Goal: Task Accomplishment & Management: Manage account settings

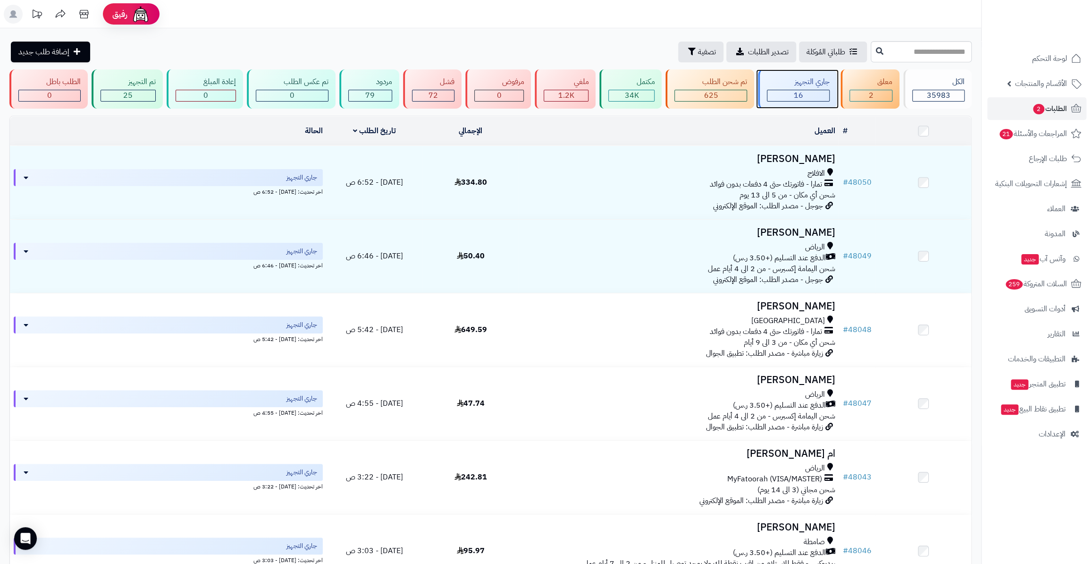
click at [778, 90] on div "16" at bounding box center [798, 96] width 63 height 12
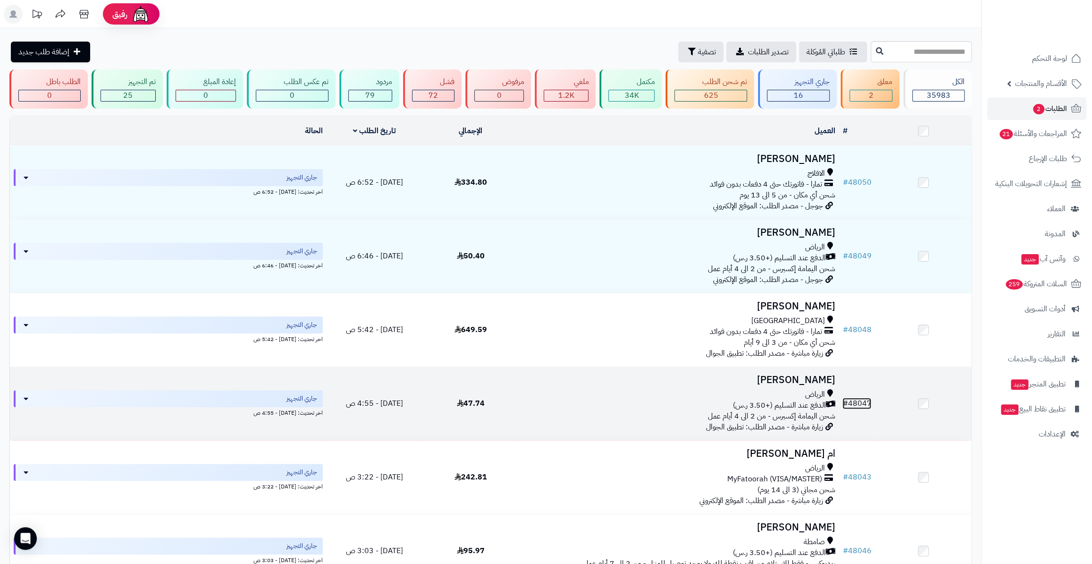
click at [854, 401] on link "# 48047" at bounding box center [857, 402] width 29 height 11
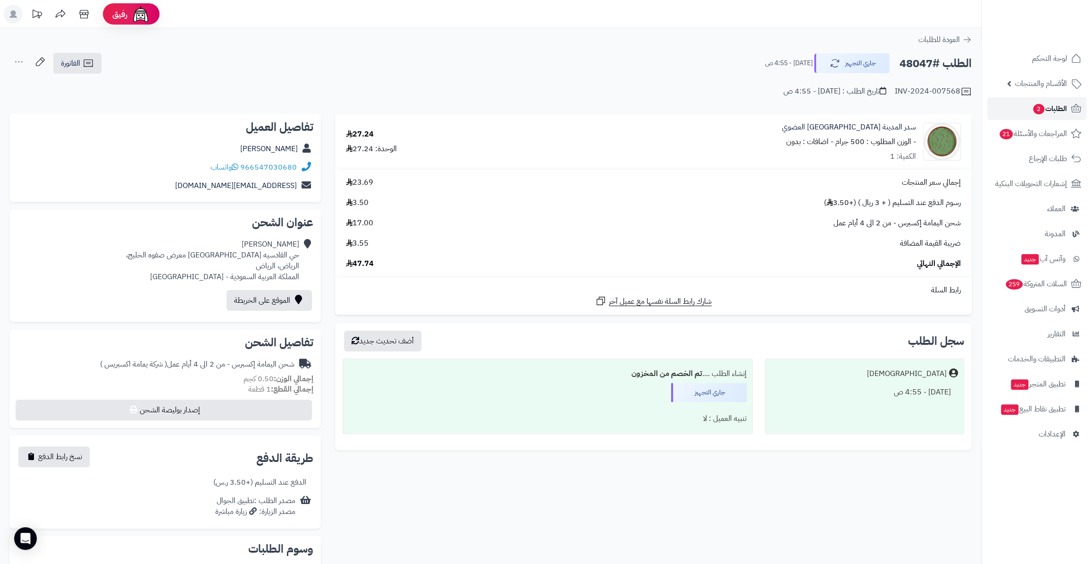
click at [1048, 104] on span "الطلبات 2" at bounding box center [1049, 108] width 35 height 13
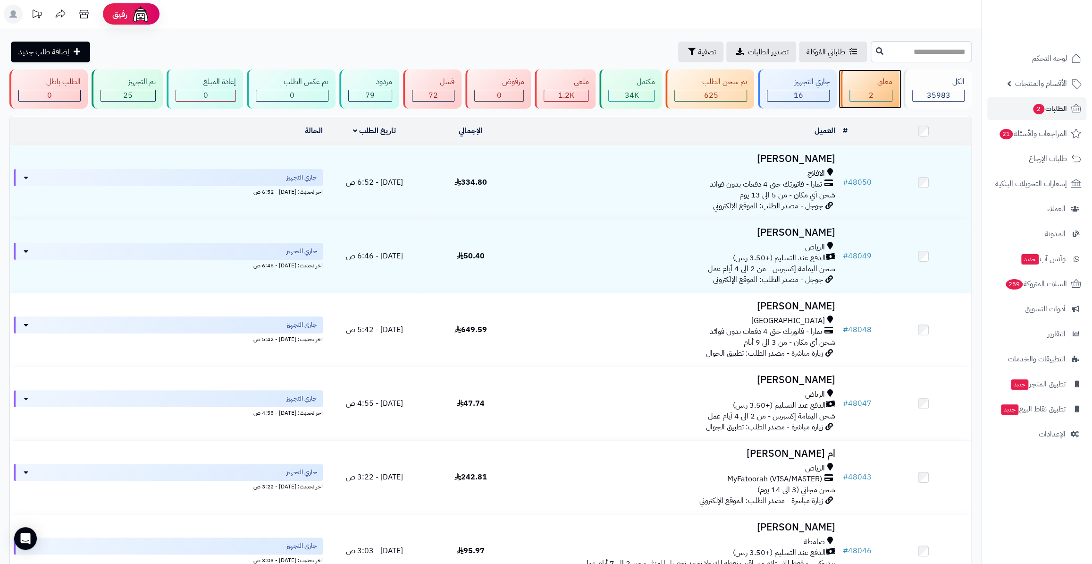
click at [870, 93] on span "2" at bounding box center [871, 95] width 5 height 11
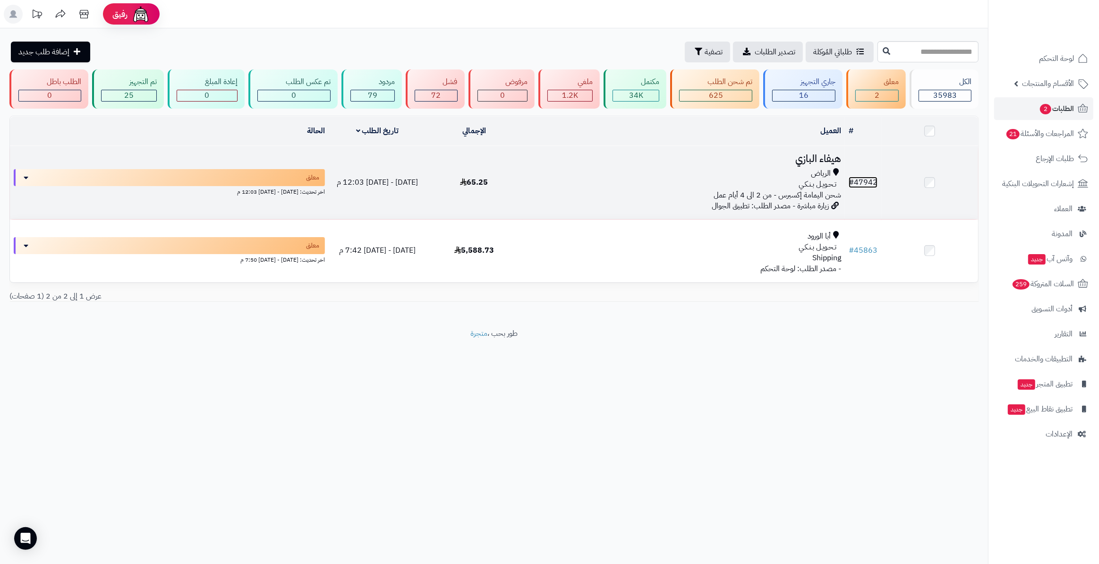
click at [872, 180] on link "# 47942" at bounding box center [862, 182] width 29 height 11
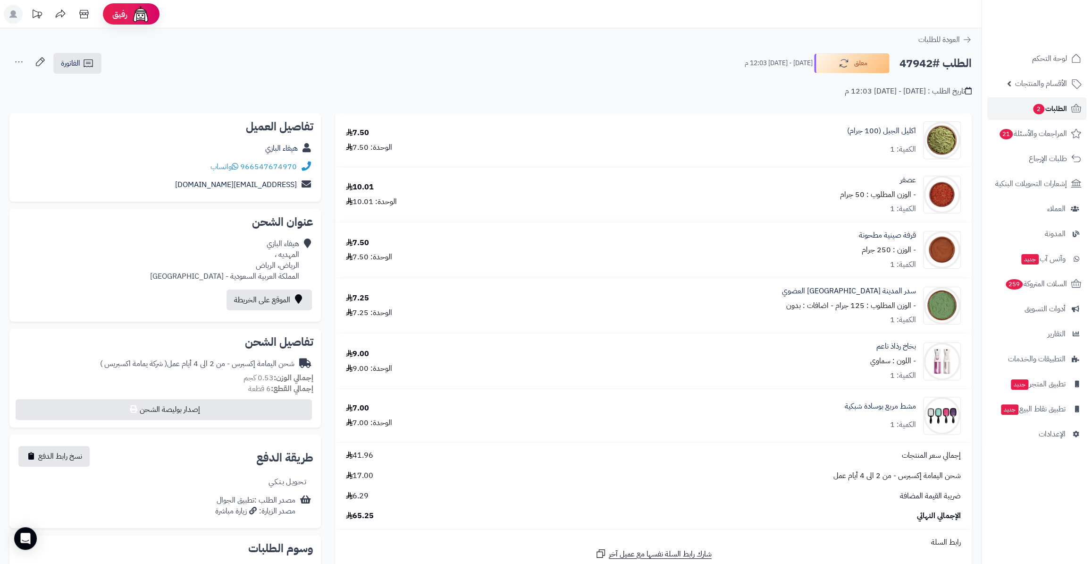
click at [1066, 99] on link "الطلبات 2" at bounding box center [1037, 108] width 99 height 23
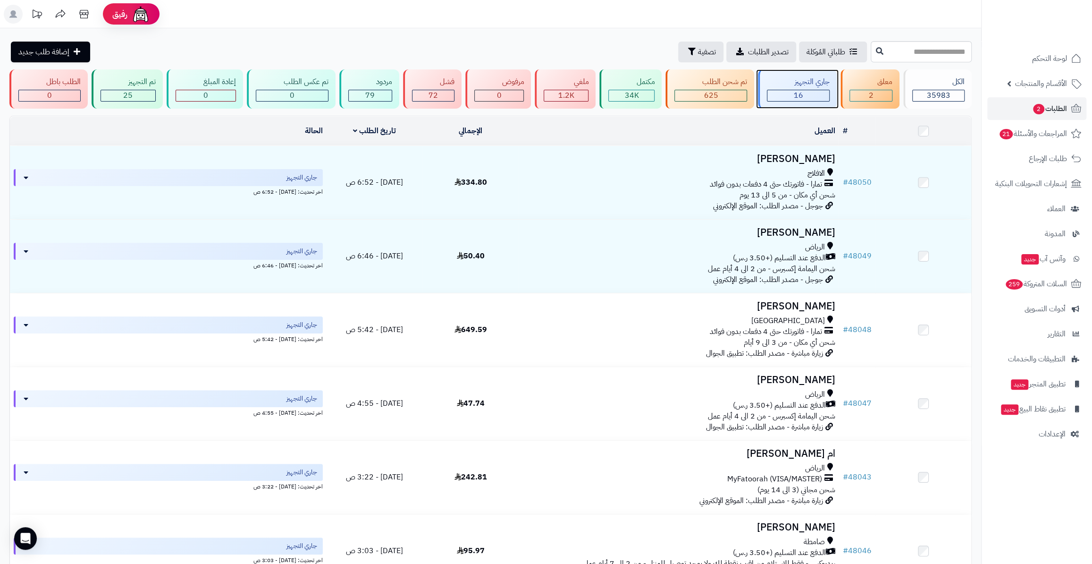
click at [796, 94] on span "16" at bounding box center [798, 95] width 9 height 11
click at [778, 94] on div "16" at bounding box center [799, 95] width 62 height 11
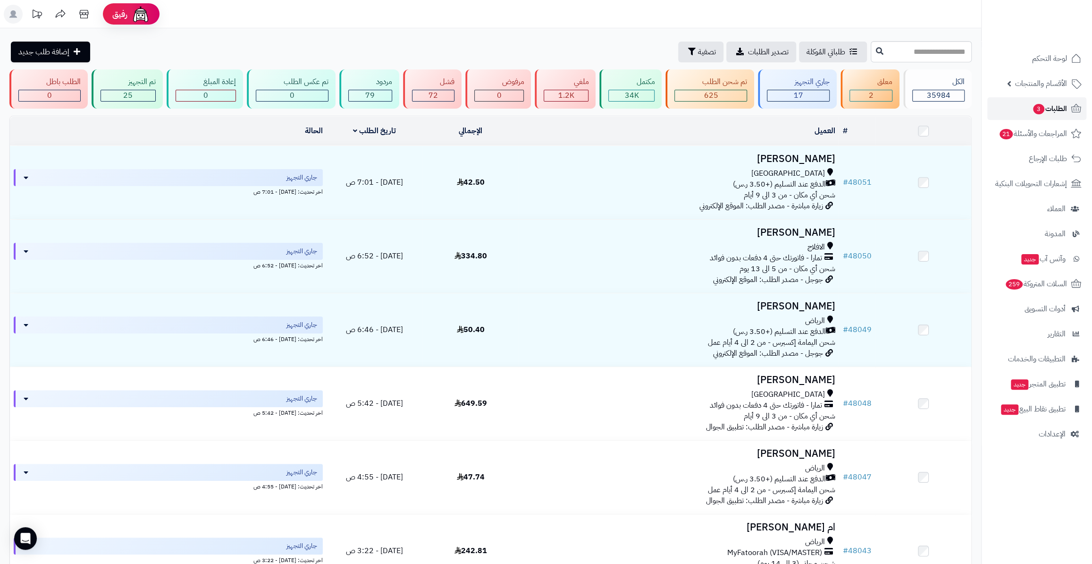
click at [1039, 109] on span "3" at bounding box center [1038, 109] width 11 height 10
click at [1041, 133] on span "المراجعات والأسئلة 21" at bounding box center [1033, 133] width 68 height 13
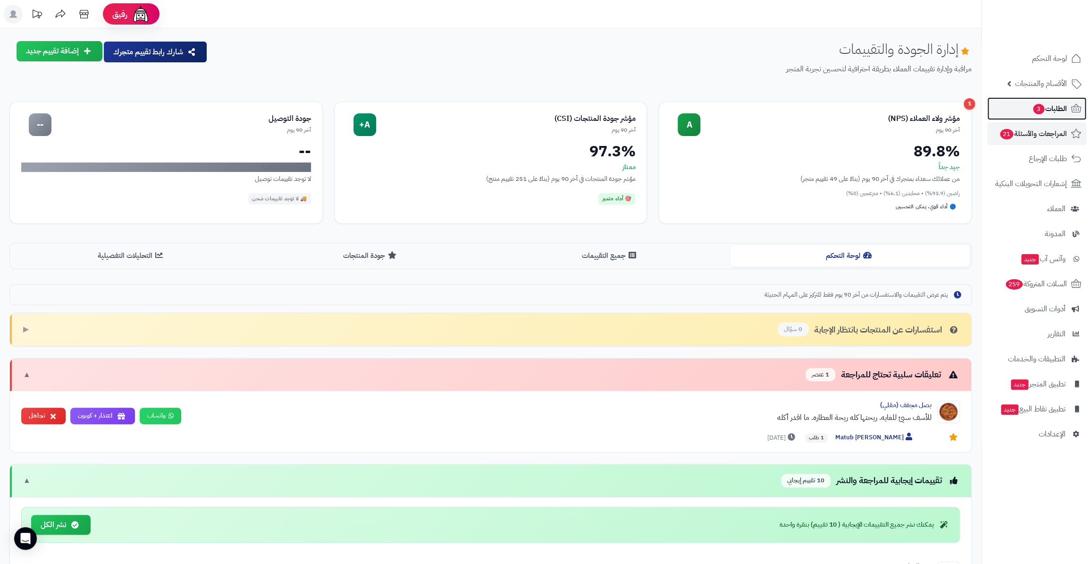
click at [1011, 112] on link "الطلبات 3" at bounding box center [1037, 108] width 99 height 23
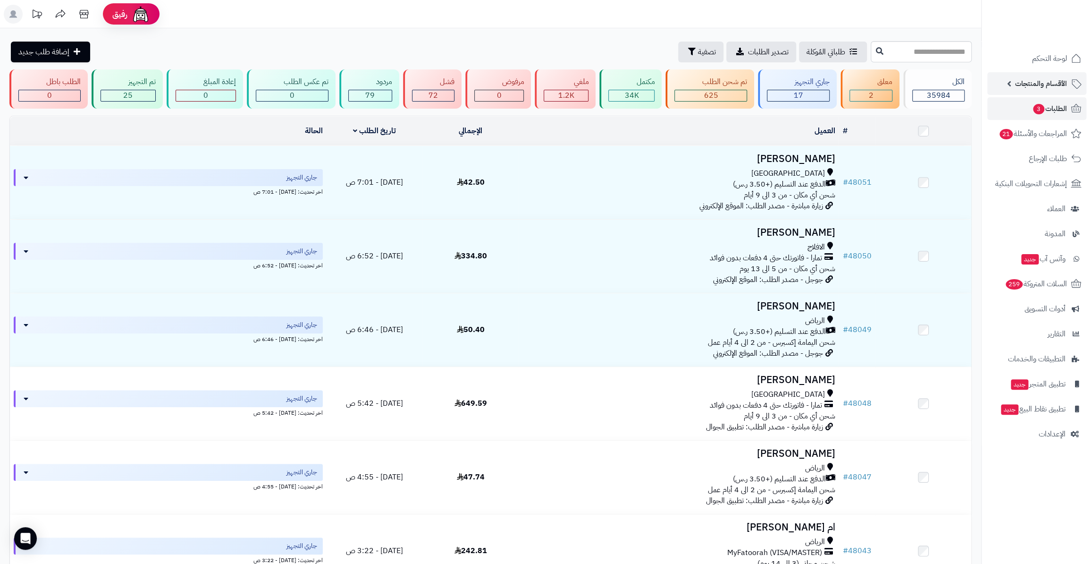
click at [1026, 82] on span "الأقسام والمنتجات" at bounding box center [1041, 83] width 52 height 13
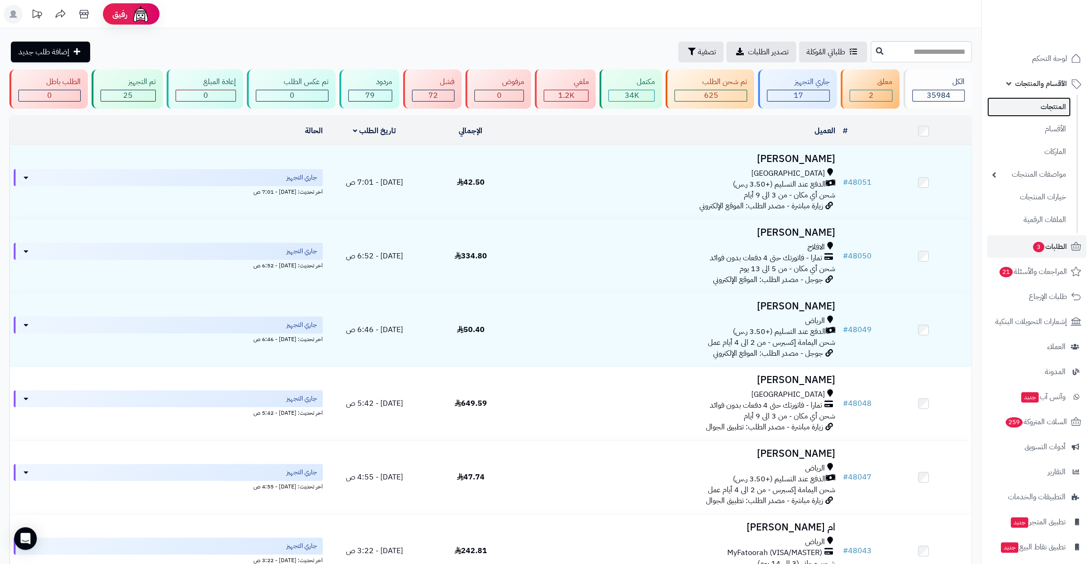
click at [1045, 107] on link "المنتجات" at bounding box center [1030, 106] width 84 height 19
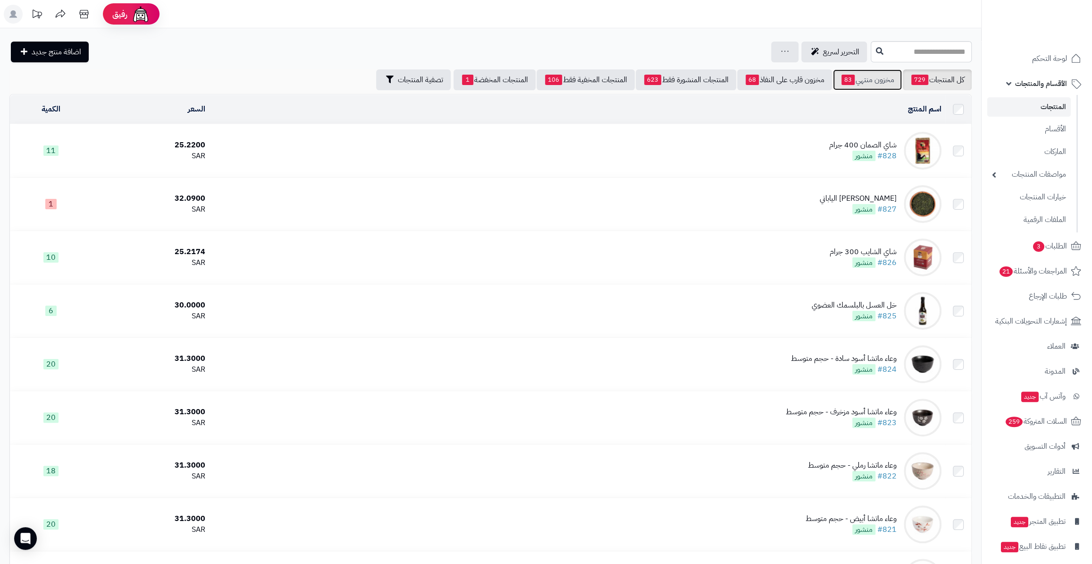
click at [868, 74] on link "مخزون منتهي 83" at bounding box center [867, 79] width 69 height 21
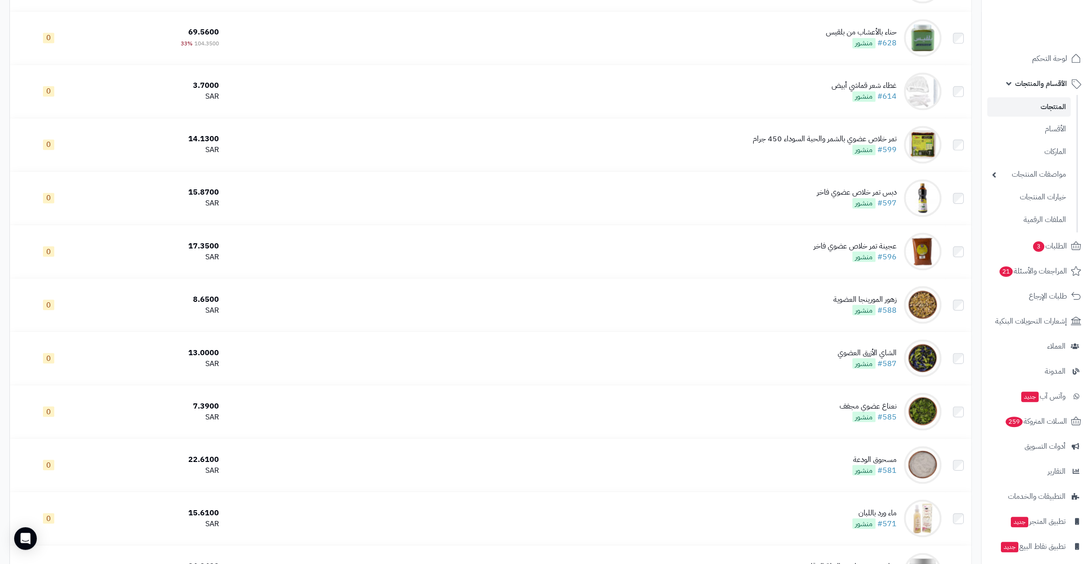
scroll to position [1287, 0]
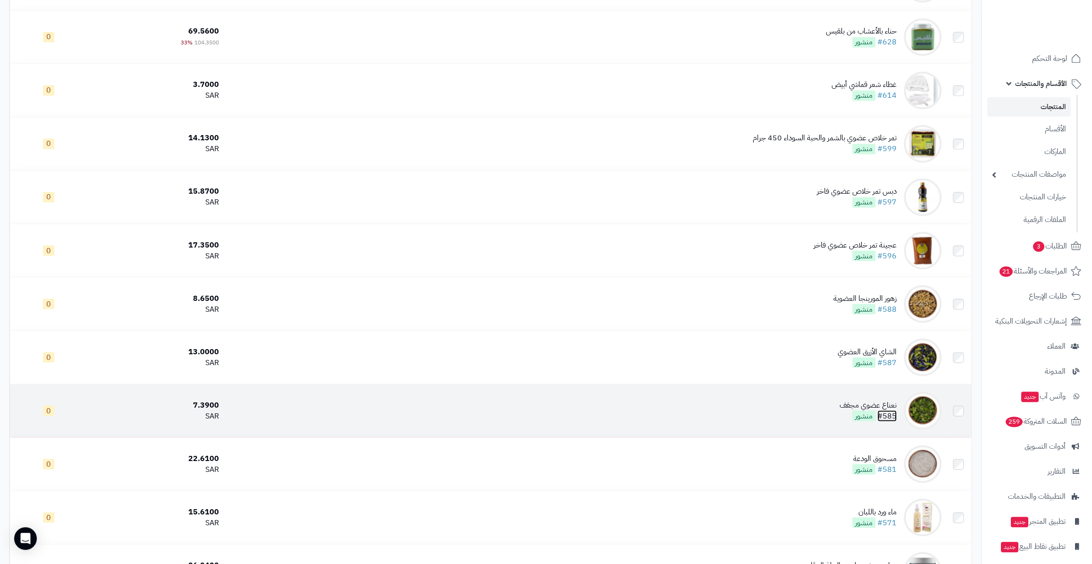
click at [896, 410] on link "#585" at bounding box center [887, 415] width 19 height 11
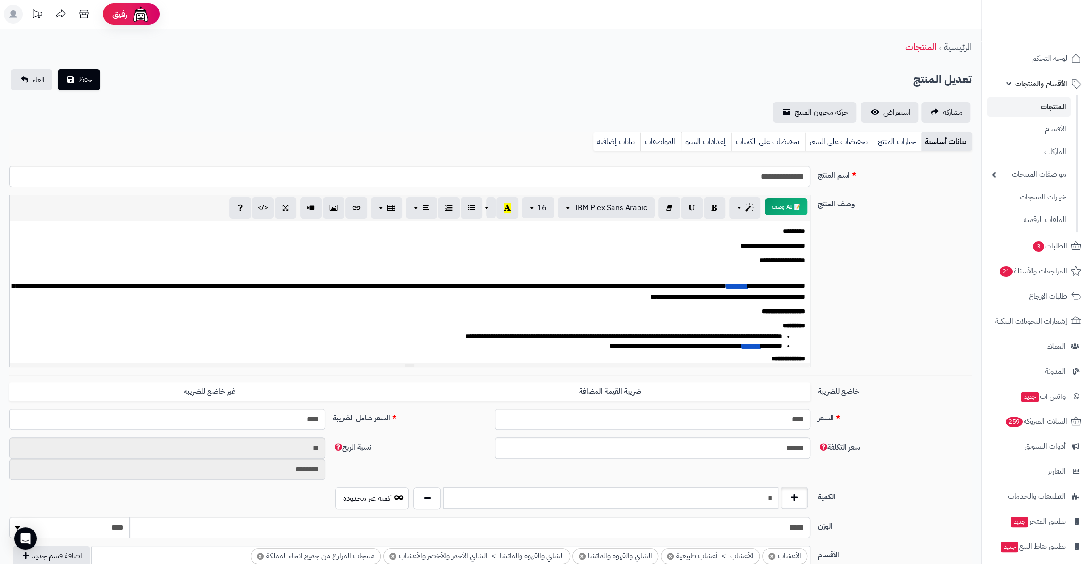
drag, startPoint x: 770, startPoint y: 498, endPoint x: 791, endPoint y: 499, distance: 20.8
click at [791, 499] on div "*" at bounding box center [610, 498] width 399 height 22
type input "**"
click at [74, 79] on button "حفظ" at bounding box center [79, 79] width 42 height 21
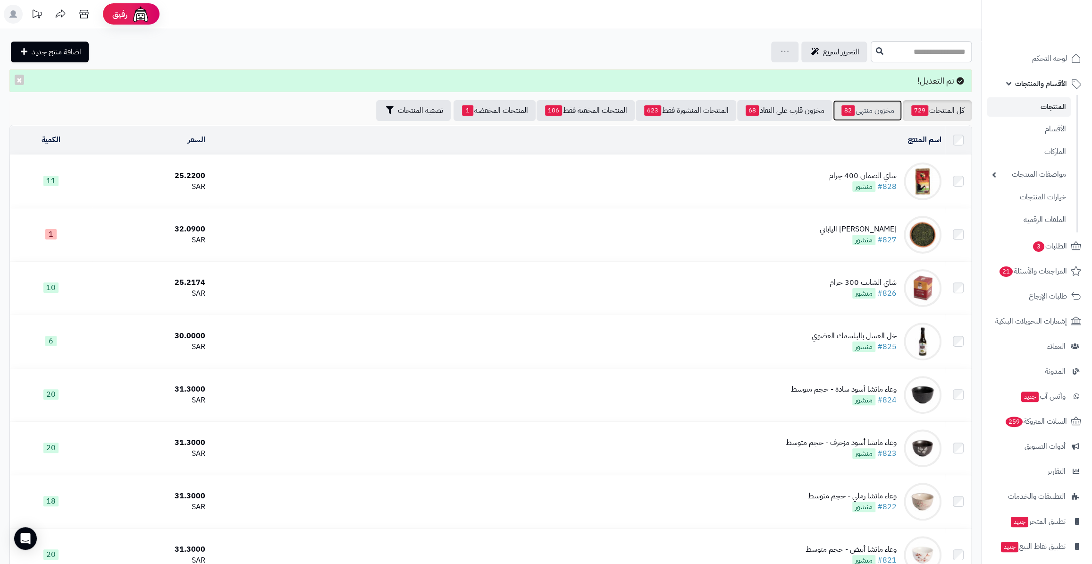
click at [851, 108] on span "82" at bounding box center [848, 110] width 13 height 10
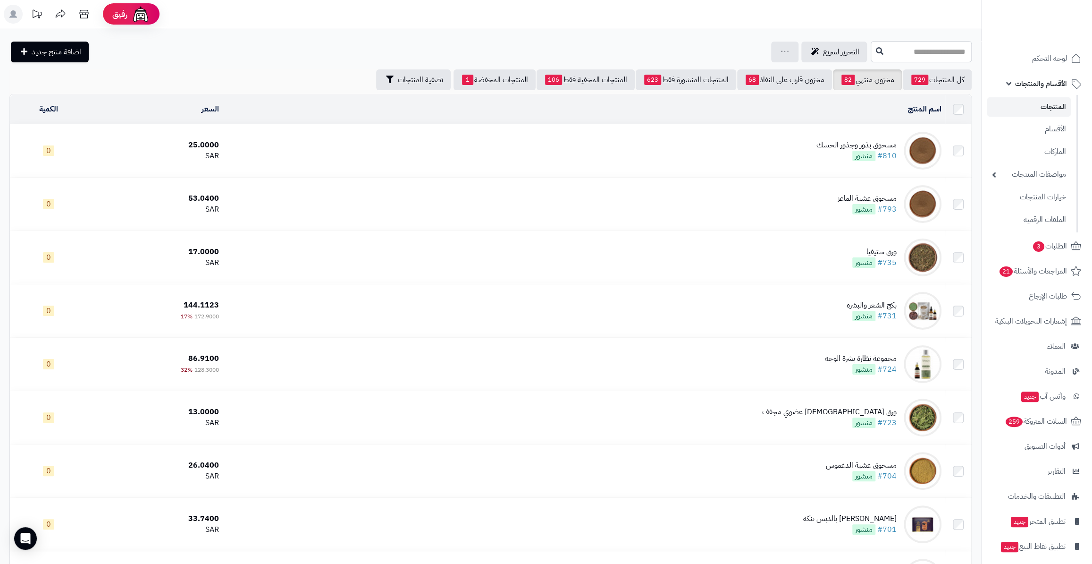
click at [962, 44] on input "text" at bounding box center [921, 51] width 101 height 21
drag, startPoint x: 930, startPoint y: 54, endPoint x: 989, endPoint y: 53, distance: 59.5
type input "********"
click at [948, 80] on link "ورق الليمون العضوي" at bounding box center [921, 74] width 101 height 17
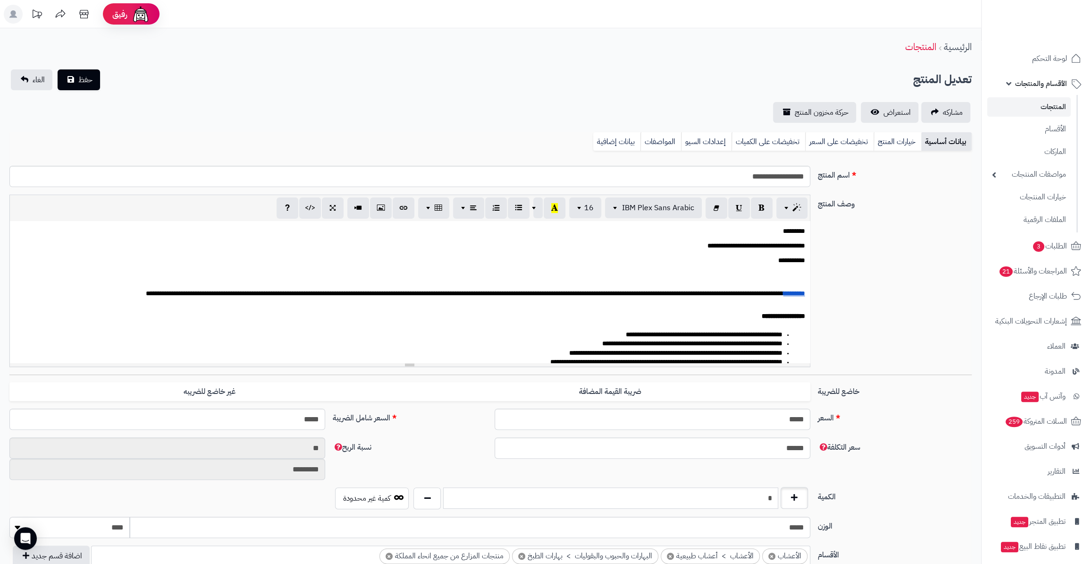
drag, startPoint x: 760, startPoint y: 497, endPoint x: 793, endPoint y: 498, distance: 33.1
click at [793, 498] on div "*" at bounding box center [610, 498] width 399 height 22
type input "**"
click at [66, 81] on button "حفظ" at bounding box center [79, 79] width 42 height 21
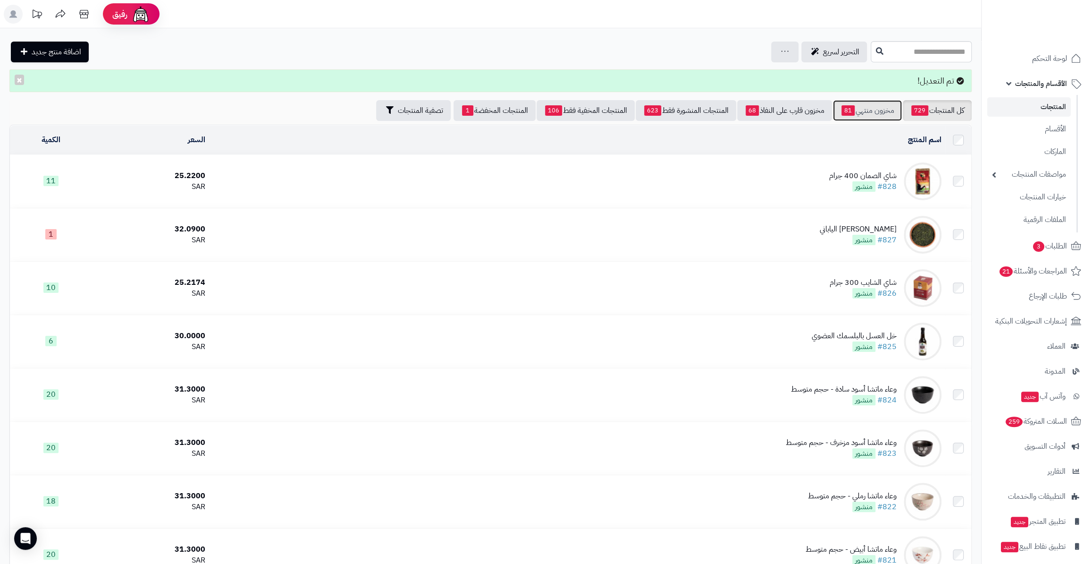
click at [879, 106] on link "مخزون منتهي 81" at bounding box center [867, 110] width 69 height 21
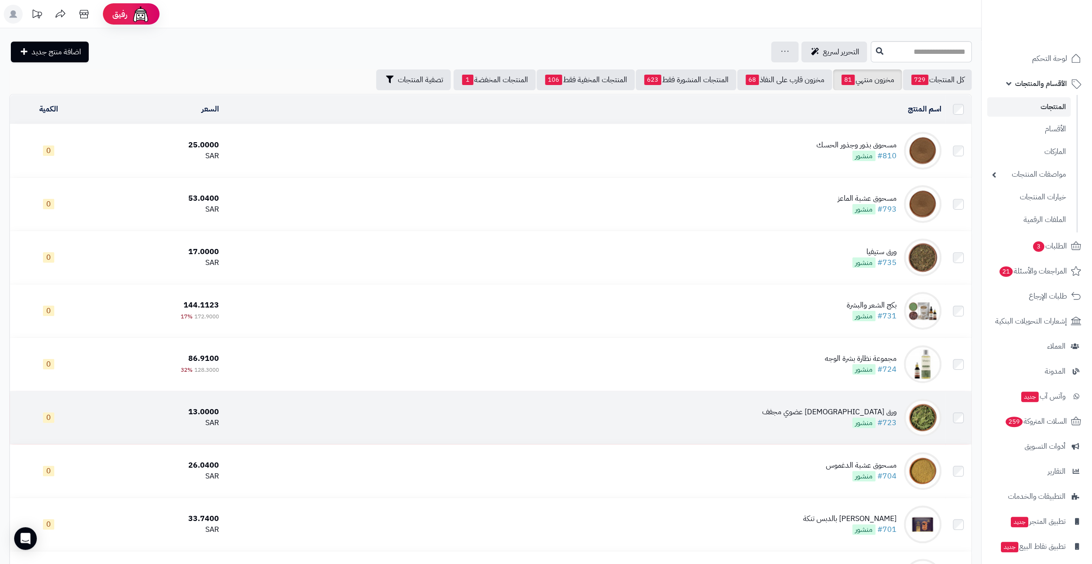
click at [881, 410] on div "ورق [DEMOGRAPHIC_DATA] عضوي مجفف" at bounding box center [829, 411] width 135 height 11
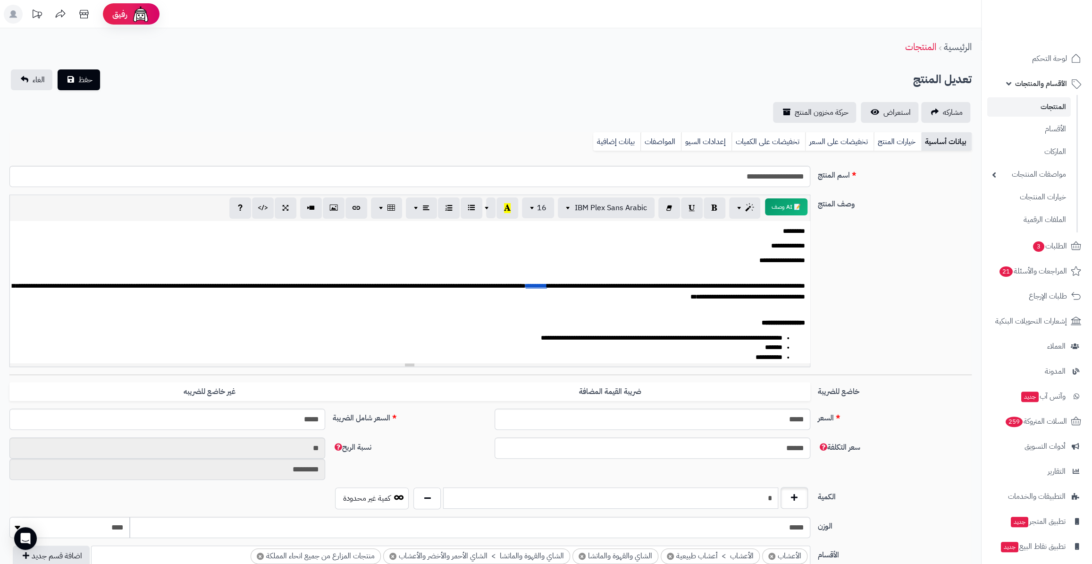
drag, startPoint x: 756, startPoint y: 493, endPoint x: 786, endPoint y: 496, distance: 29.9
click at [786, 496] on div "*" at bounding box center [610, 498] width 399 height 22
type input "**"
click at [89, 74] on span "حفظ" at bounding box center [85, 79] width 14 height 11
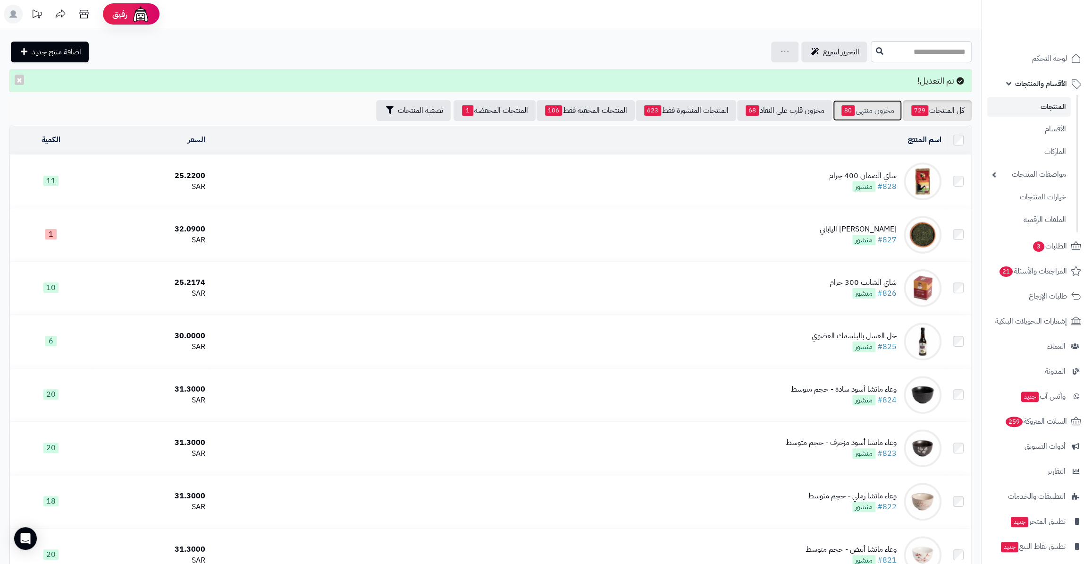
click at [856, 103] on link "مخزون منتهي 80" at bounding box center [867, 110] width 69 height 21
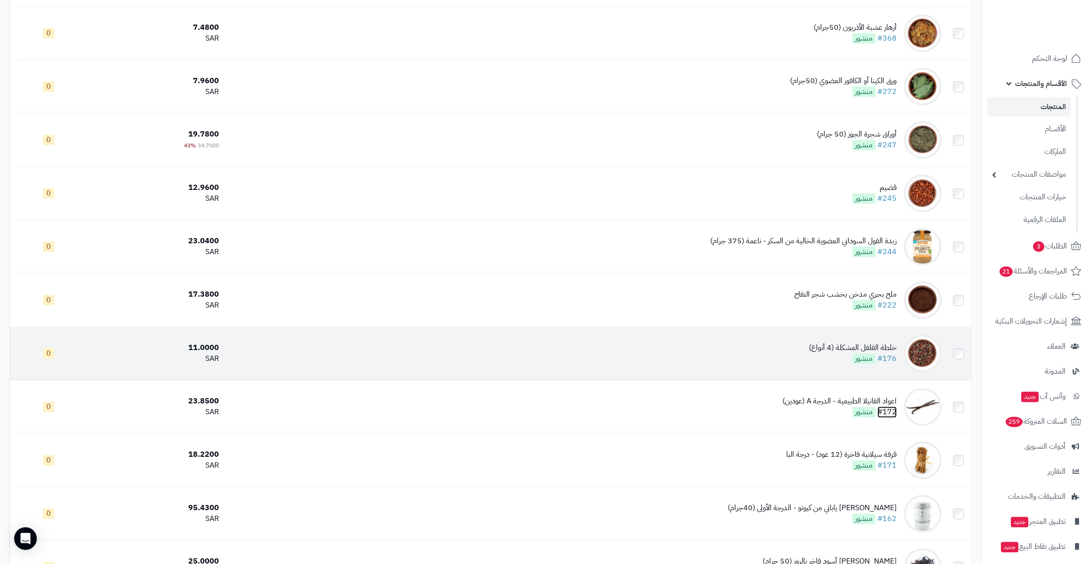
scroll to position [3745, 0]
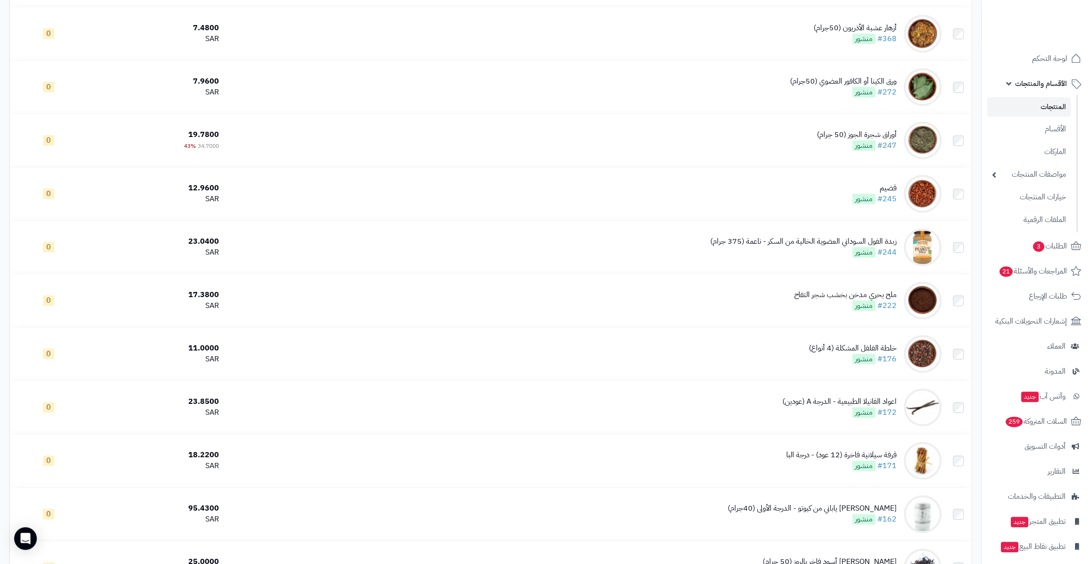
click at [1048, 106] on link "المنتجات" at bounding box center [1030, 106] width 84 height 19
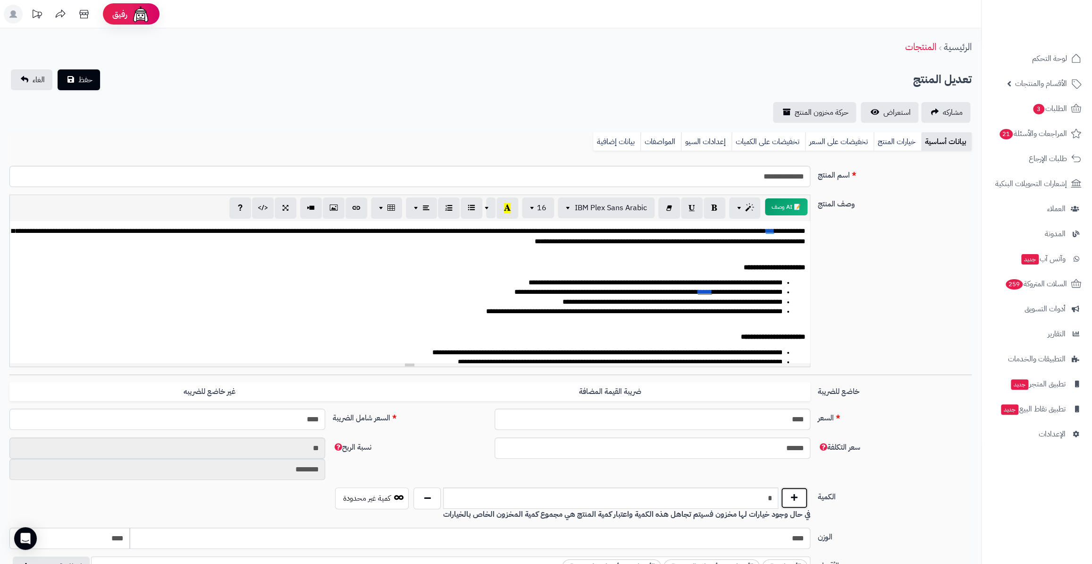
click at [804, 504] on button "button" at bounding box center [794, 498] width 27 height 22
type input "*"
click at [80, 85] on button "حفظ" at bounding box center [79, 79] width 42 height 21
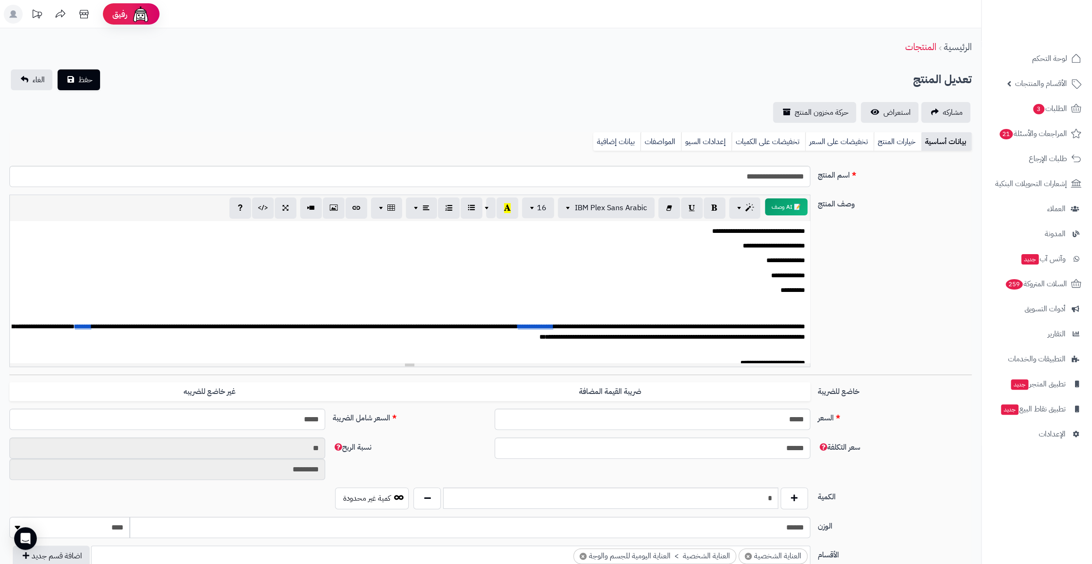
scroll to position [248, 0]
drag, startPoint x: 742, startPoint y: 500, endPoint x: 795, endPoint y: 500, distance: 52.9
click at [795, 500] on div "*" at bounding box center [610, 498] width 399 height 22
type input "**"
click at [73, 89] on button "حفظ" at bounding box center [79, 79] width 42 height 21
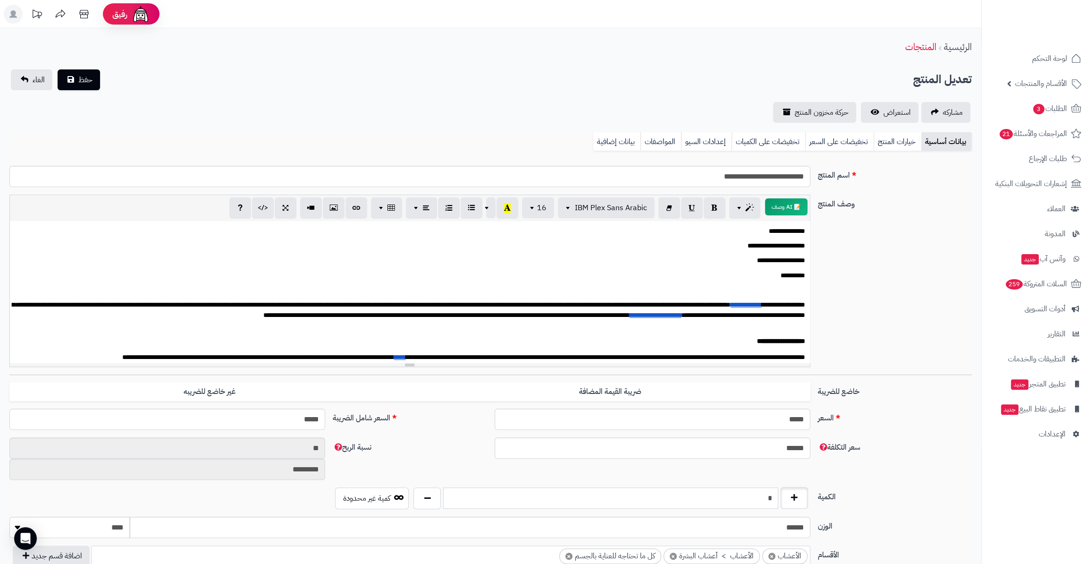
drag, startPoint x: 774, startPoint y: 491, endPoint x: 786, endPoint y: 492, distance: 11.9
click at [786, 492] on div "*" at bounding box center [610, 498] width 399 height 22
type input "**"
click at [91, 76] on span "حفظ" at bounding box center [85, 79] width 14 height 11
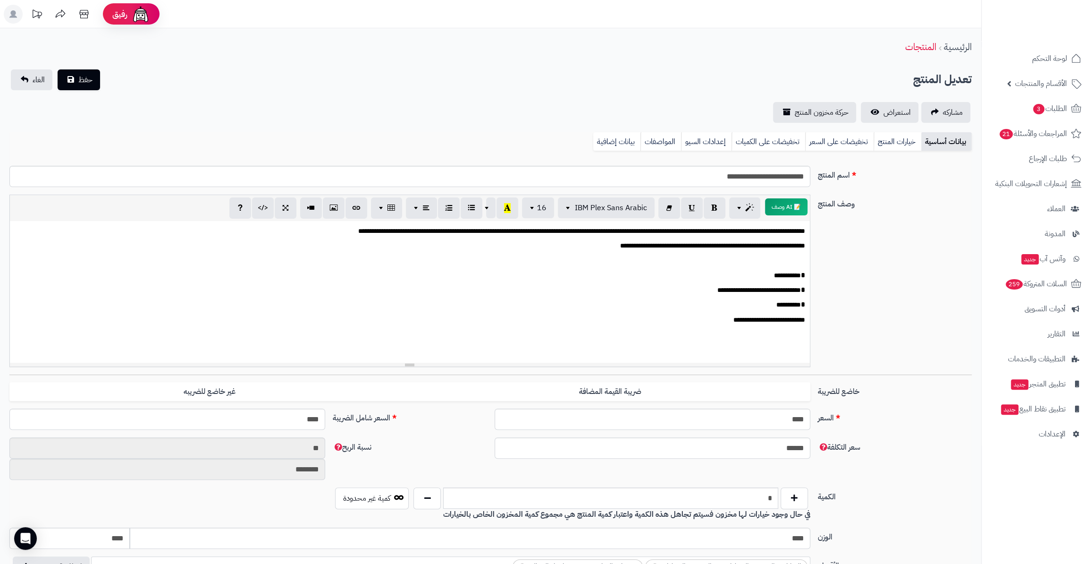
scroll to position [97, 0]
type input "*"
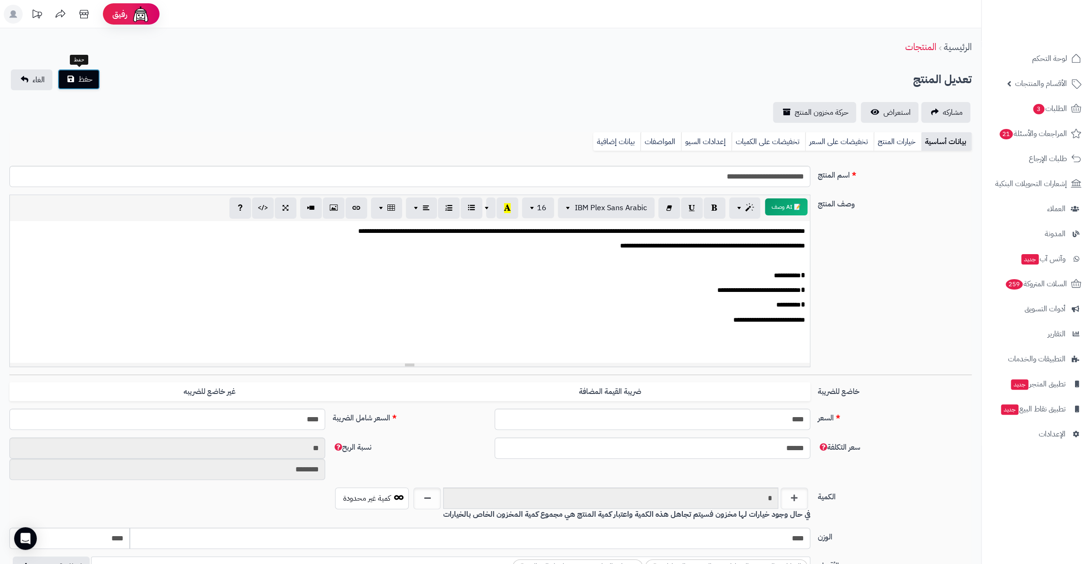
click at [87, 85] on span "حفظ" at bounding box center [85, 79] width 14 height 11
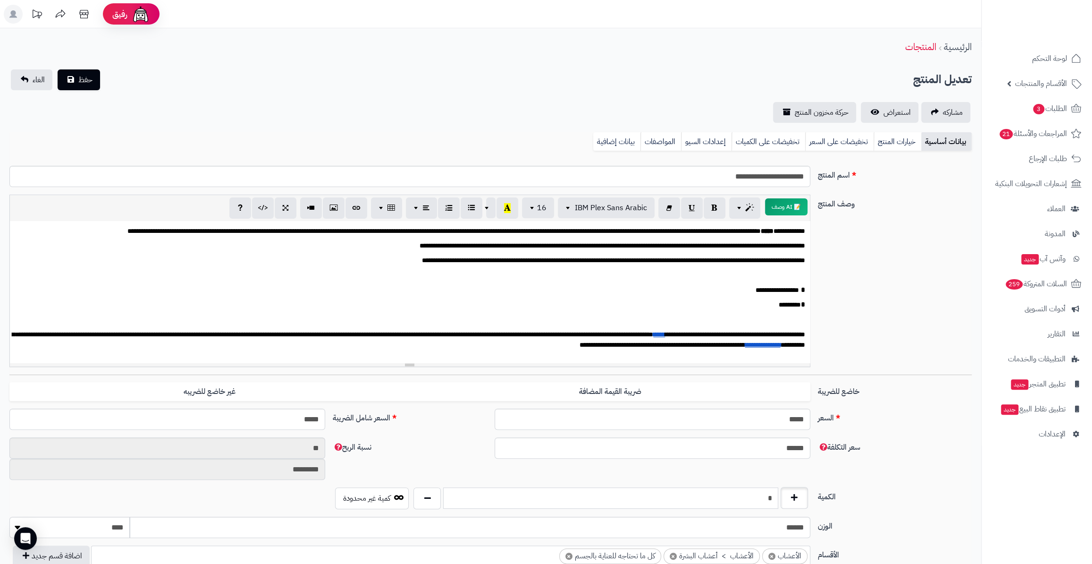
drag, startPoint x: 726, startPoint y: 499, endPoint x: 782, endPoint y: 500, distance: 55.7
click at [782, 500] on div "*" at bounding box center [610, 498] width 399 height 22
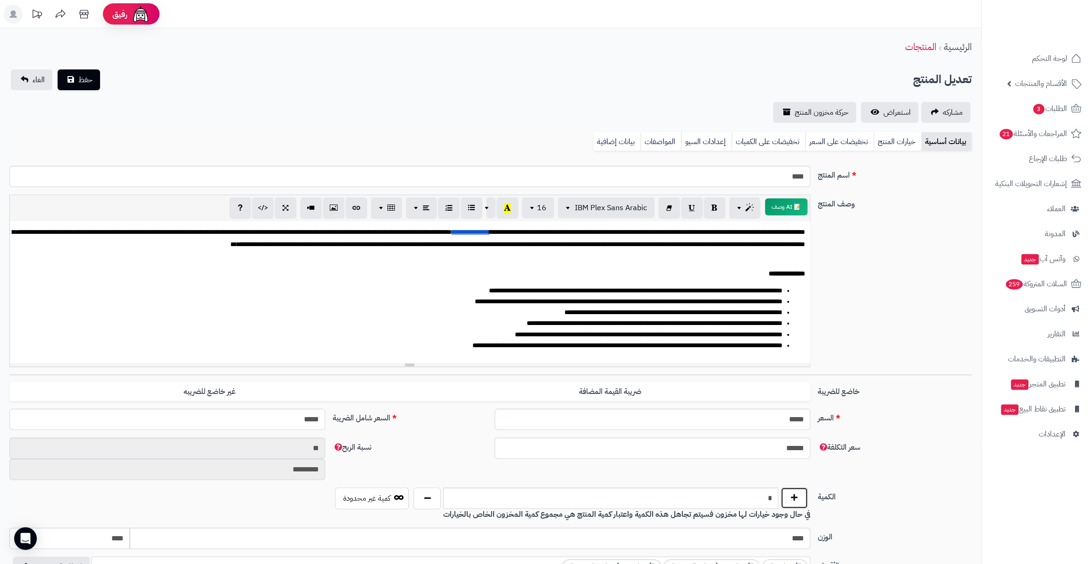
click at [791, 498] on button "button" at bounding box center [794, 498] width 27 height 22
type input "*"
click at [91, 81] on span "حفظ" at bounding box center [85, 79] width 14 height 11
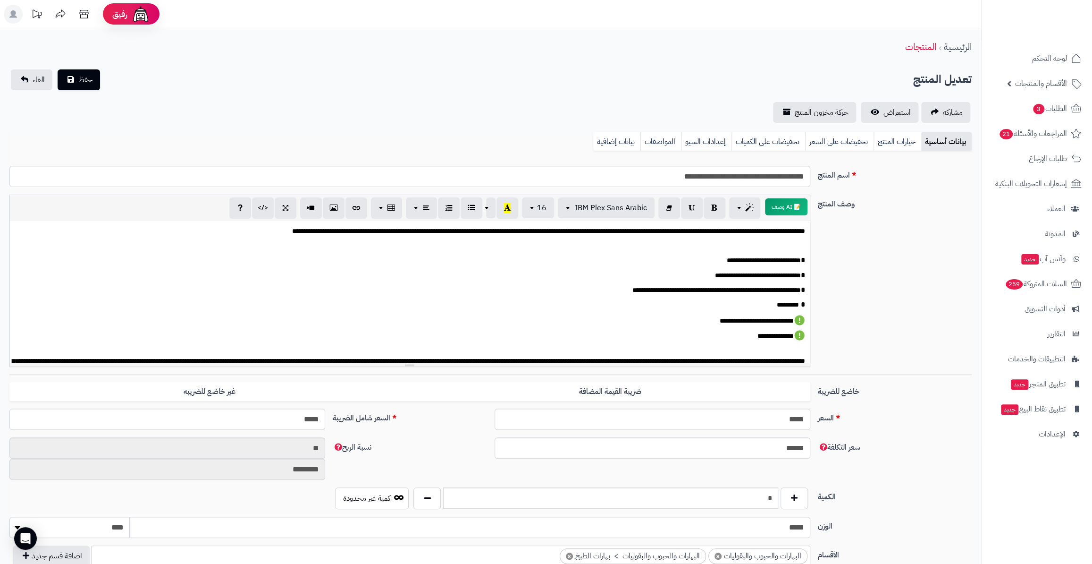
scroll to position [85, 0]
click at [795, 499] on button "button" at bounding box center [794, 498] width 27 height 22
type input "*"
click at [83, 82] on span "حفظ" at bounding box center [85, 79] width 14 height 11
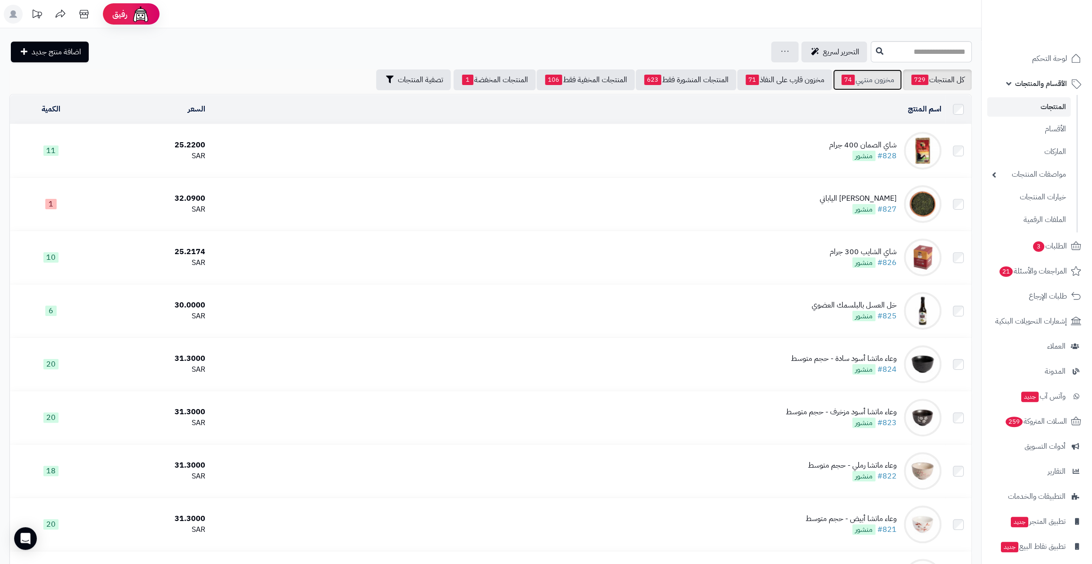
click at [861, 79] on link "مخزون منتهي 74" at bounding box center [867, 79] width 69 height 21
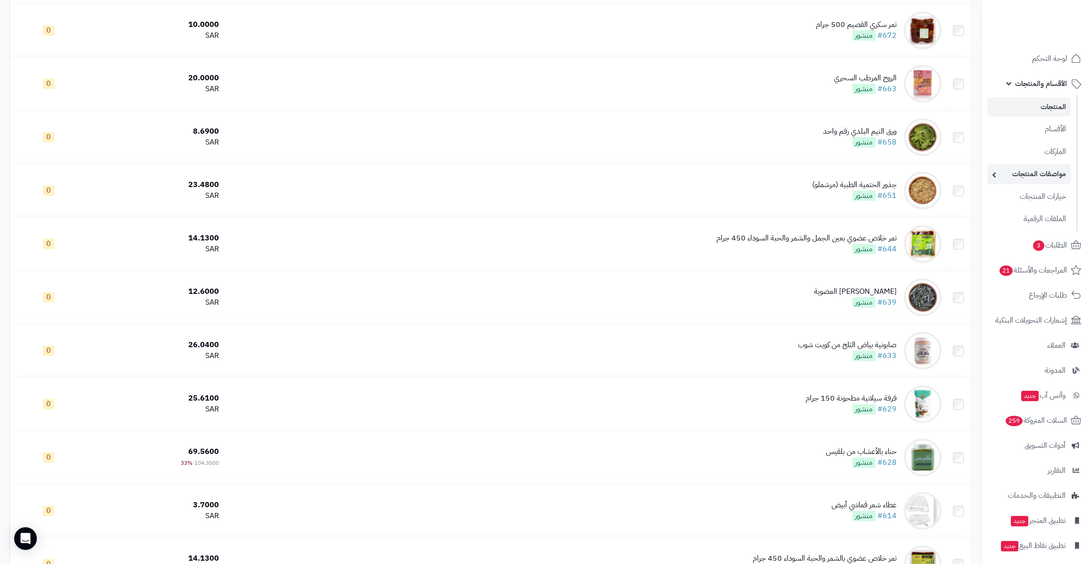
scroll to position [772, 0]
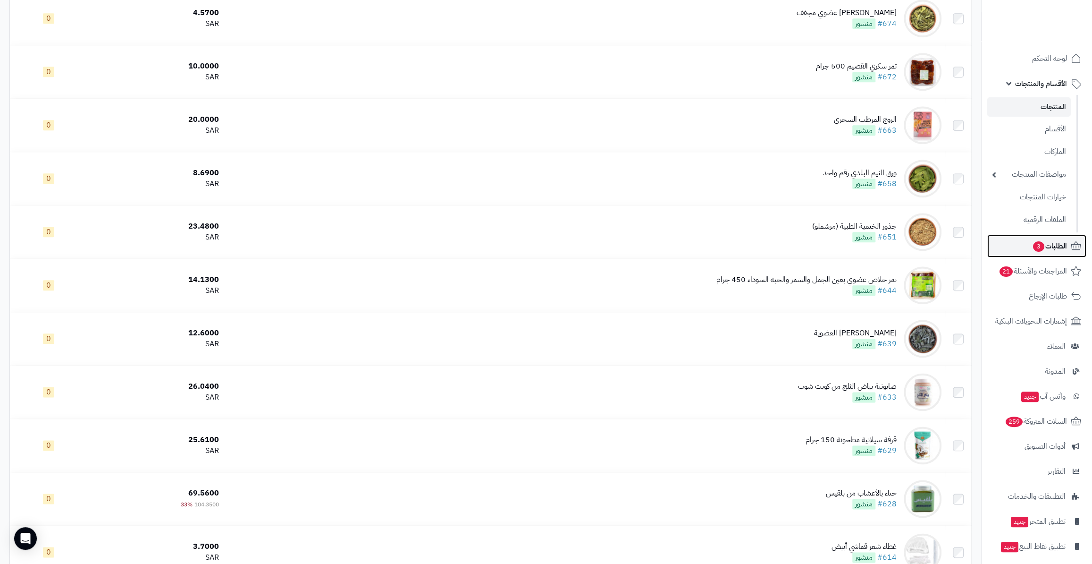
click at [1041, 248] on span "3" at bounding box center [1039, 246] width 12 height 11
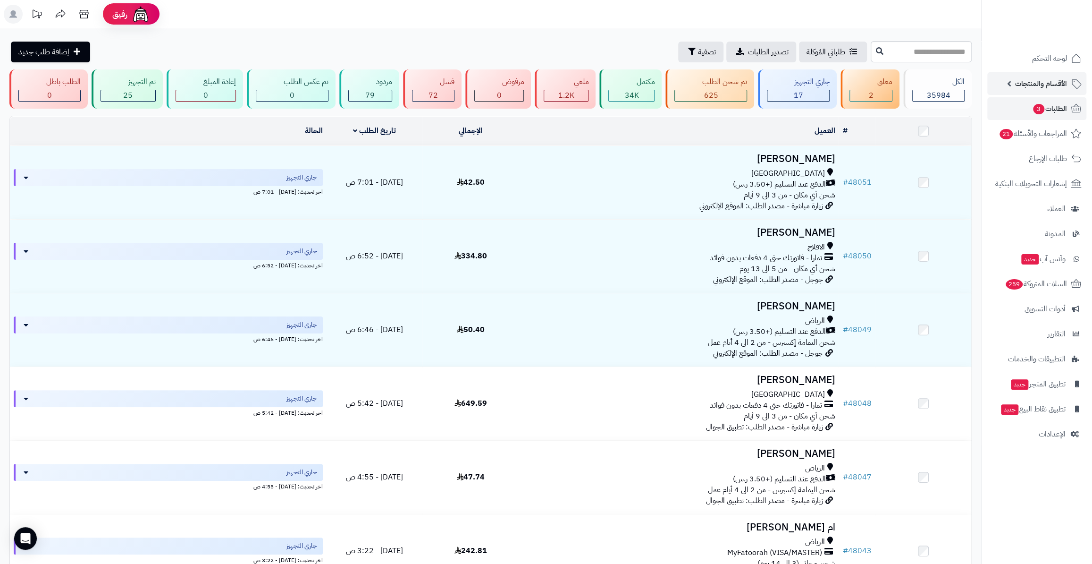
click at [1036, 80] on span "الأقسام والمنتجات" at bounding box center [1041, 83] width 52 height 13
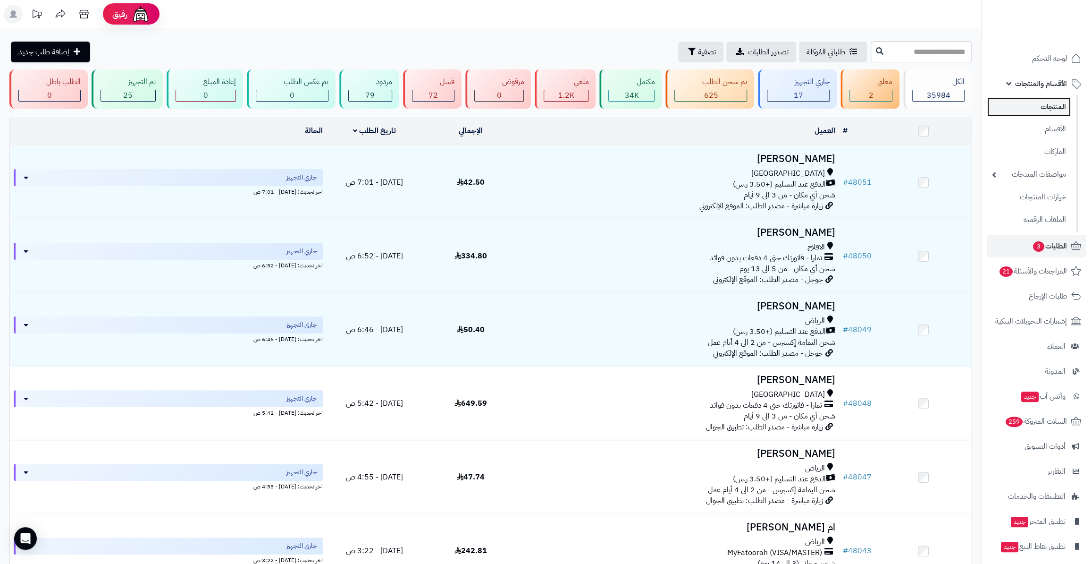
click at [1039, 106] on link "المنتجات" at bounding box center [1030, 106] width 84 height 19
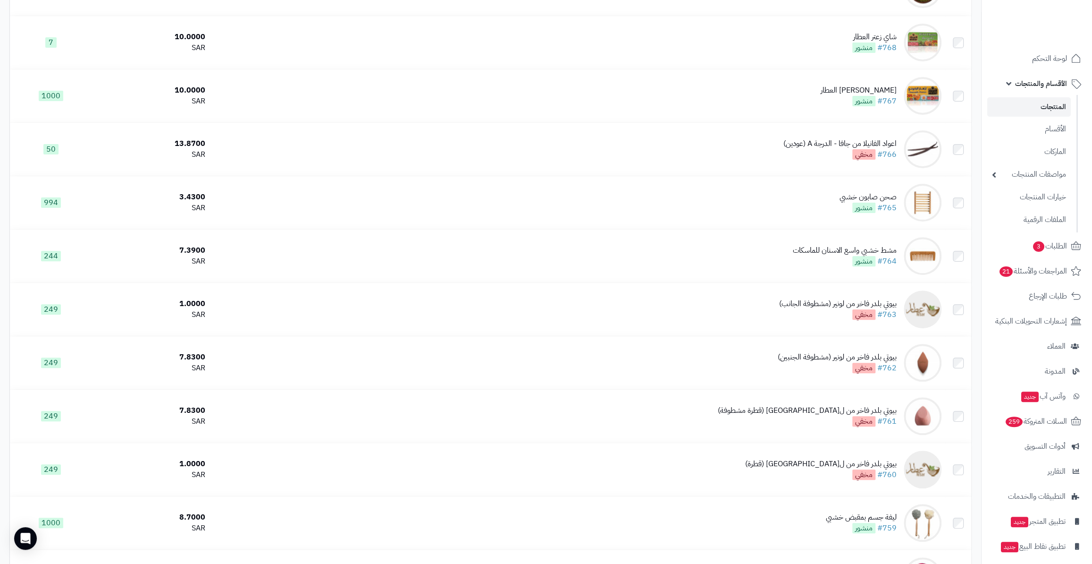
scroll to position [3219, 0]
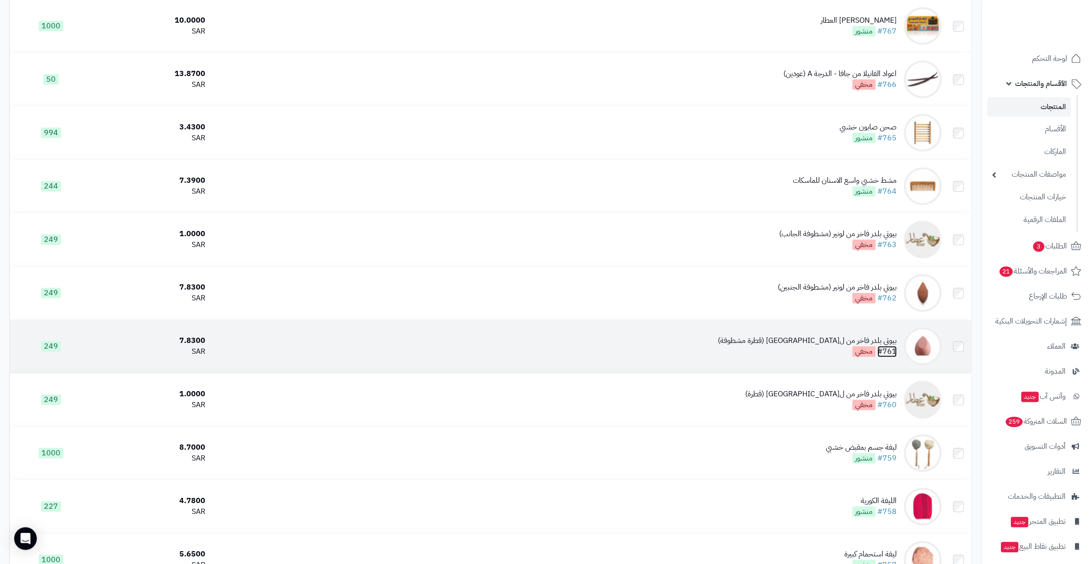
click at [891, 346] on link "#761" at bounding box center [887, 351] width 19 height 11
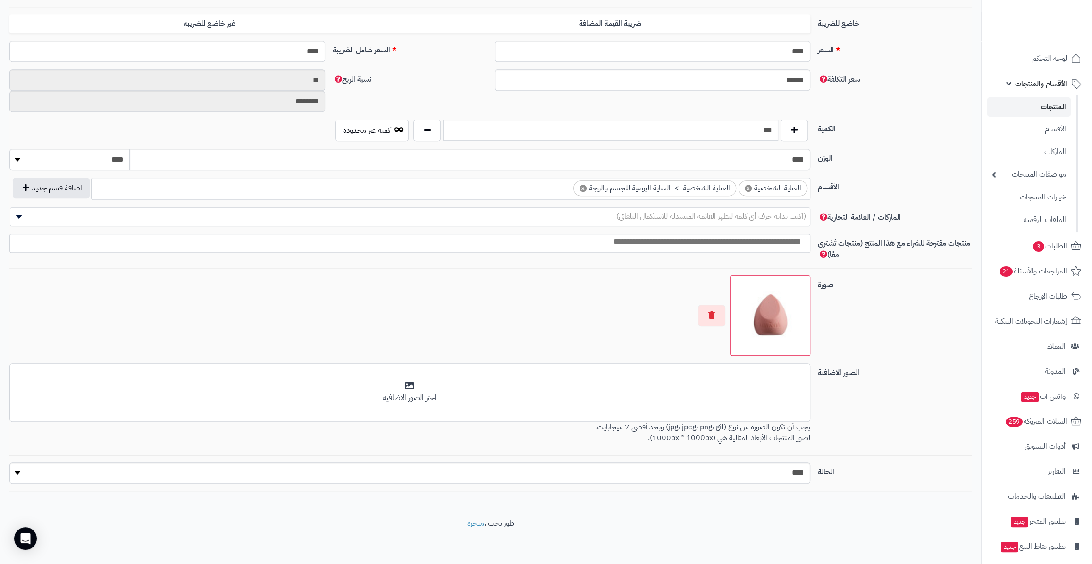
scroll to position [368, 0]
drag, startPoint x: 761, startPoint y: 465, endPoint x: 774, endPoint y: 475, distance: 16.7
click at [765, 466] on select "***** ****" at bounding box center [409, 472] width 801 height 21
select select "*"
click at [9, 462] on select "***** ****" at bounding box center [409, 472] width 801 height 21
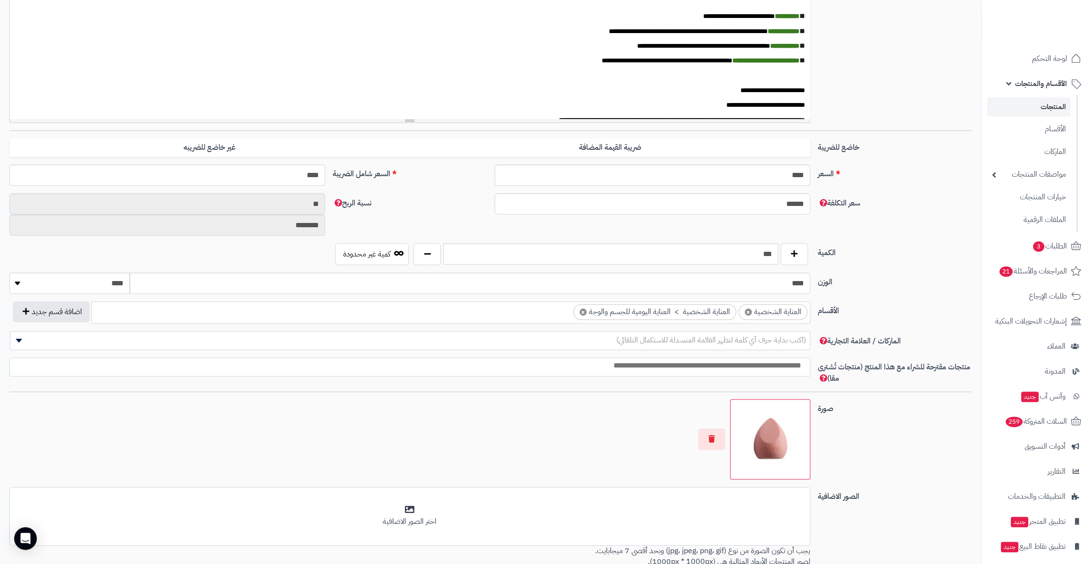
scroll to position [25, 0]
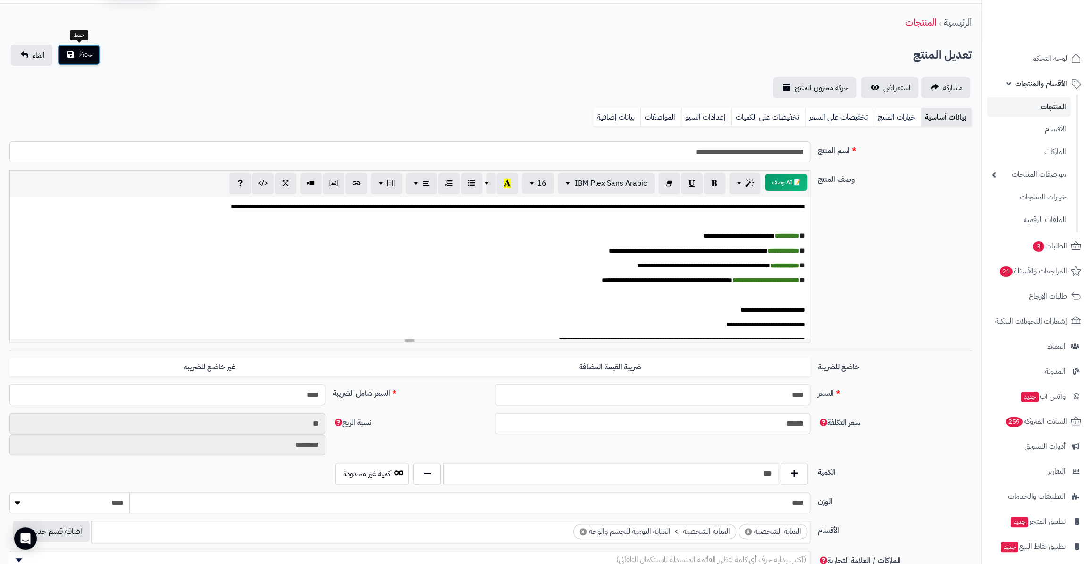
click at [71, 56] on button "حفظ" at bounding box center [79, 54] width 42 height 21
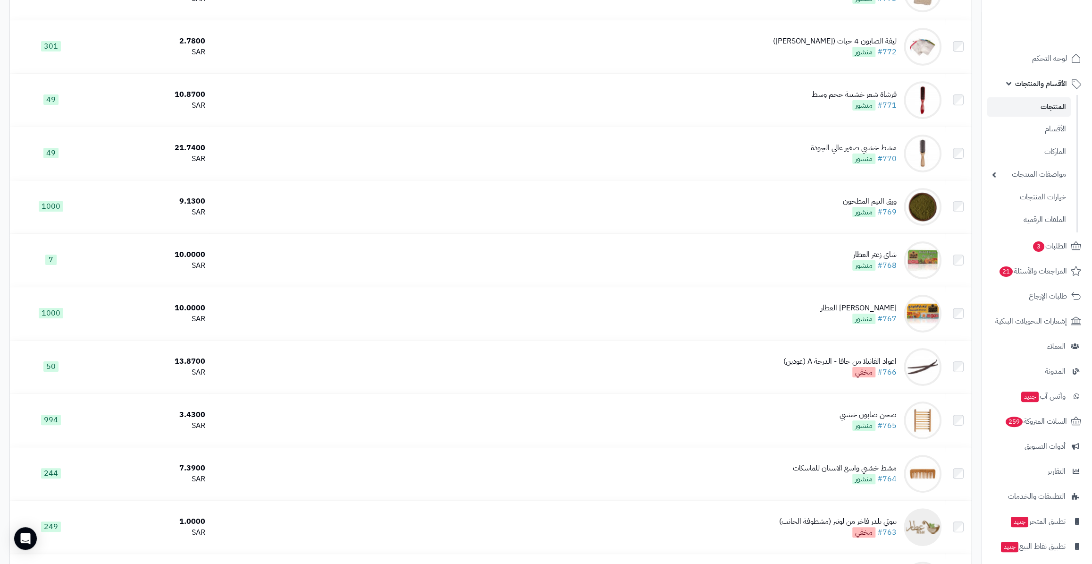
scroll to position [3219, 0]
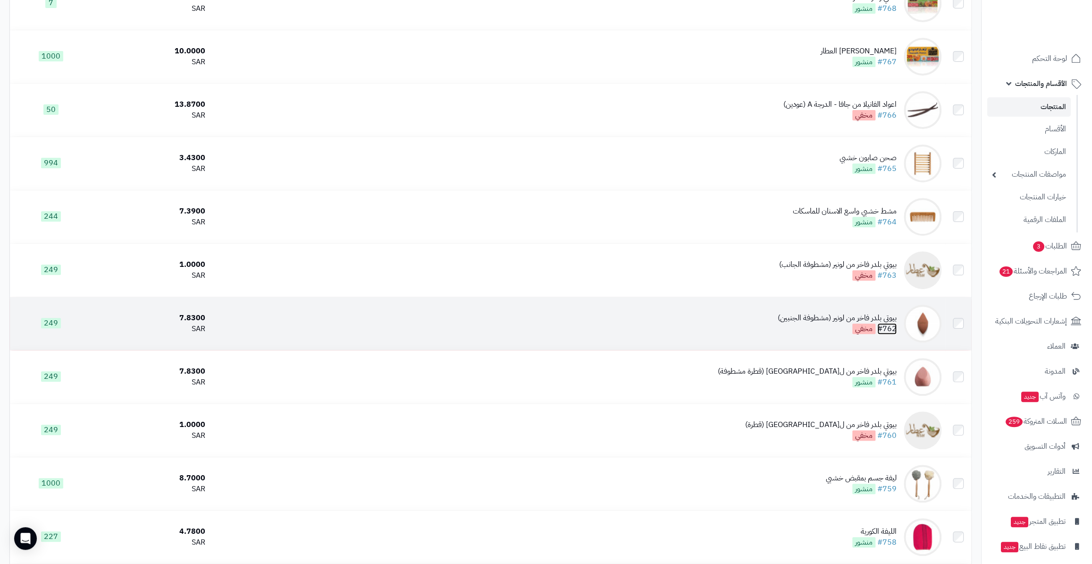
click at [891, 323] on link "#762" at bounding box center [887, 328] width 19 height 11
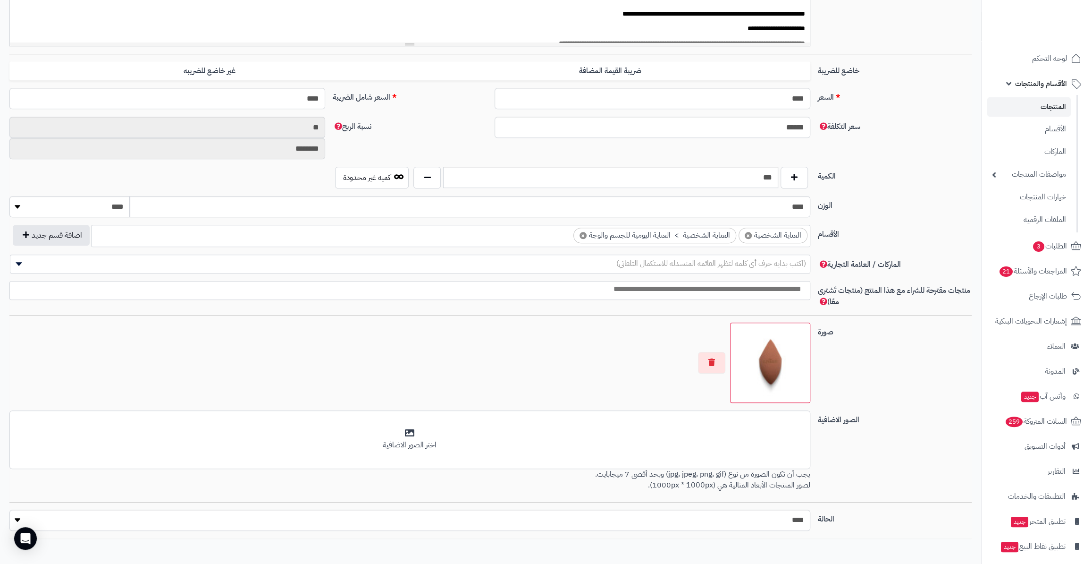
scroll to position [368, 0]
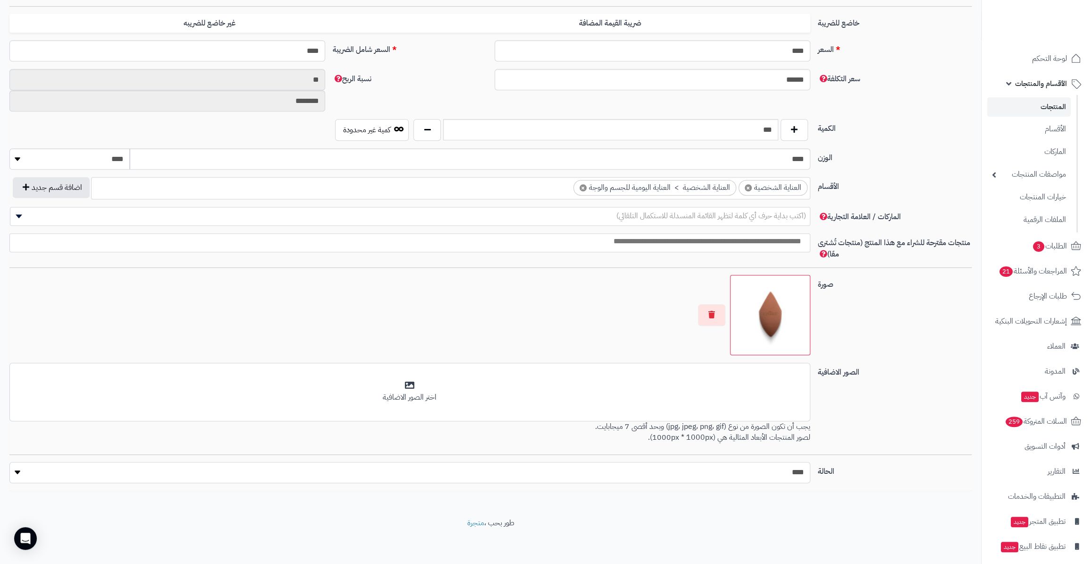
click at [757, 468] on select "***** ****" at bounding box center [409, 472] width 801 height 21
select select "*"
click at [9, 462] on select "***** ****" at bounding box center [409, 472] width 801 height 21
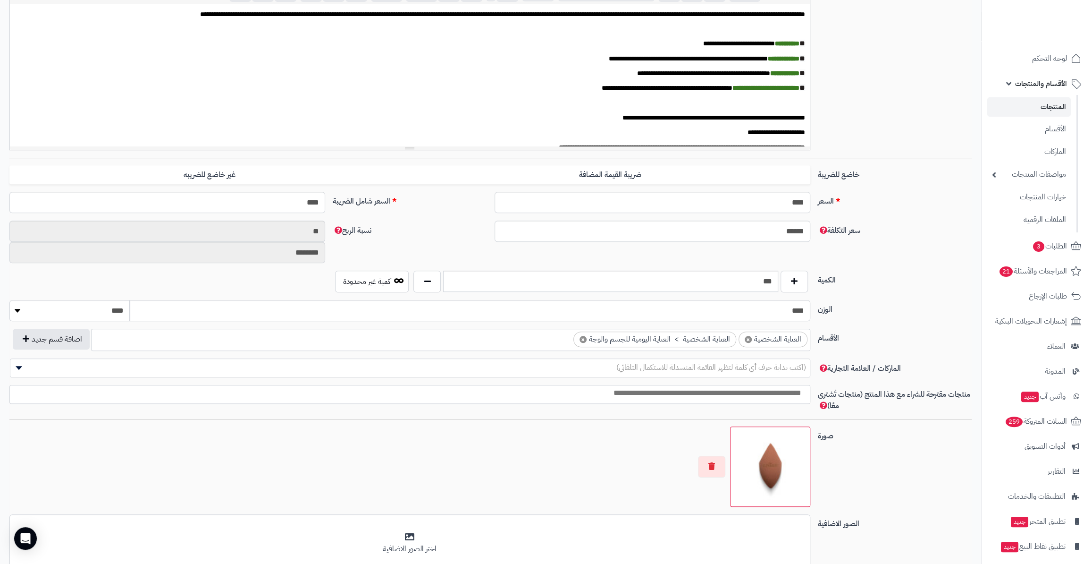
scroll to position [0, 0]
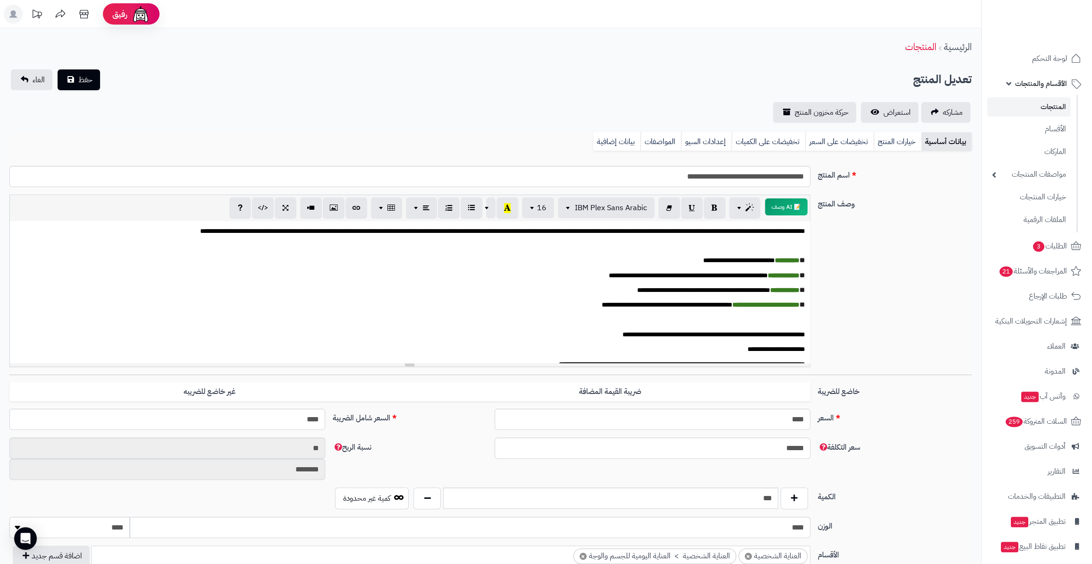
click at [88, 64] on div "**********" at bounding box center [490, 456] width 981 height 857
click at [84, 74] on span "حفظ" at bounding box center [85, 79] width 14 height 11
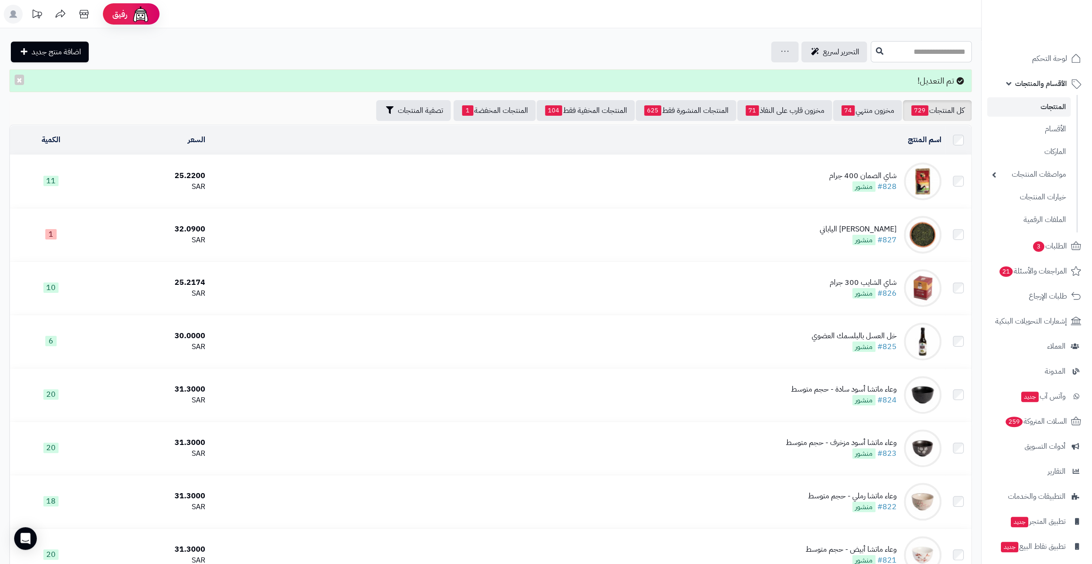
click at [950, 50] on input "text" at bounding box center [921, 51] width 101 height 21
paste input "*****"
type input "*****"
click at [876, 51] on icon at bounding box center [880, 51] width 8 height 8
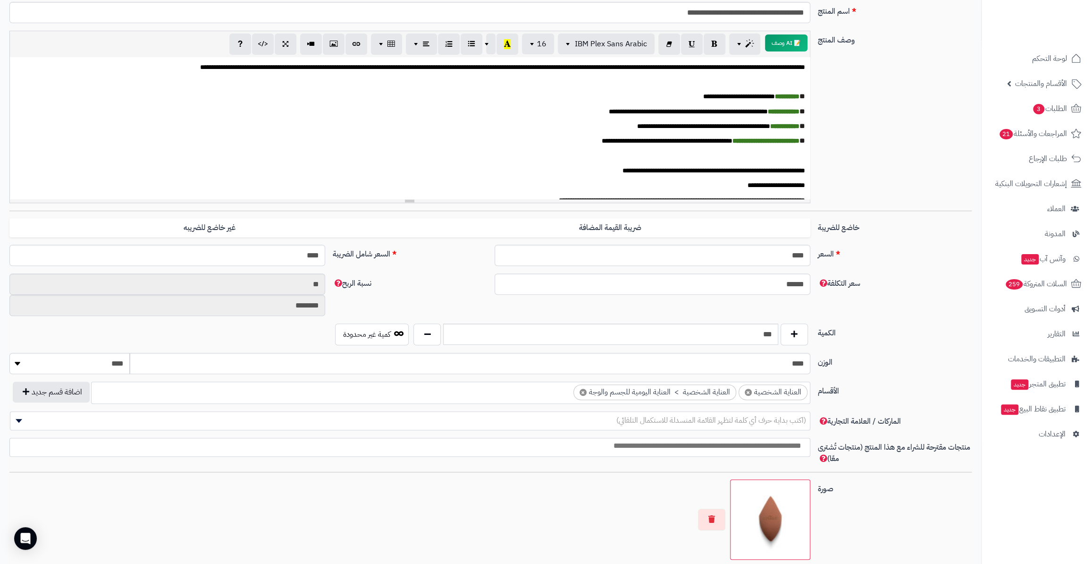
scroll to position [171, 0]
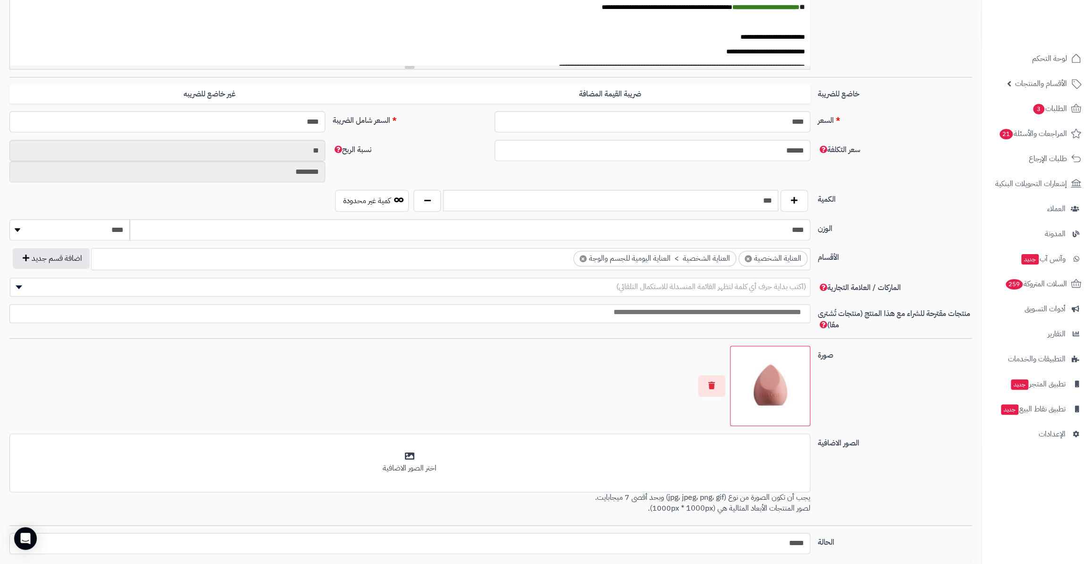
scroll to position [300, 0]
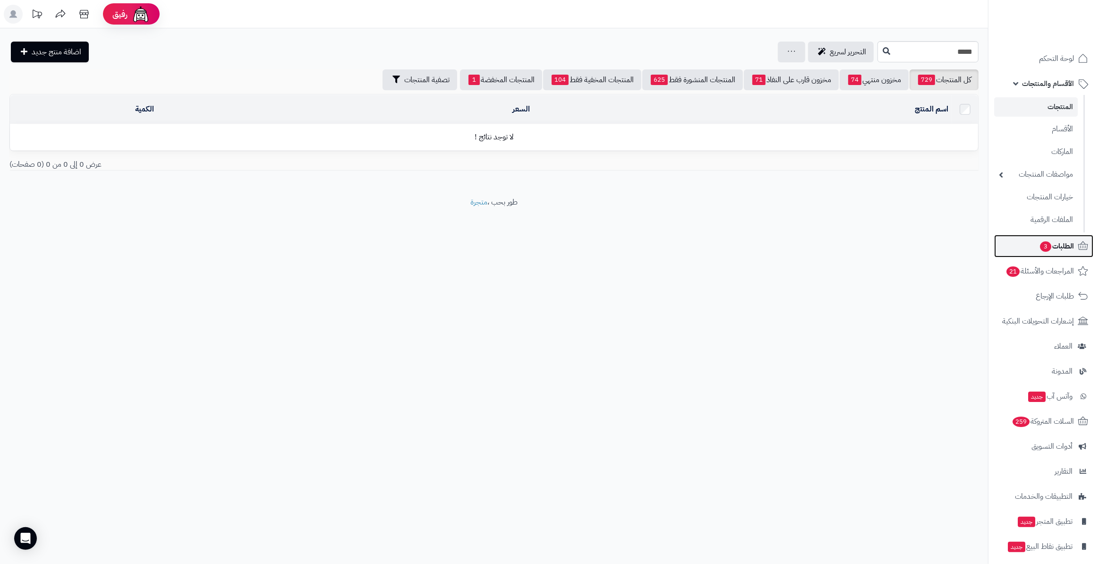
click at [1044, 237] on link "الطلبات 3" at bounding box center [1043, 246] width 99 height 23
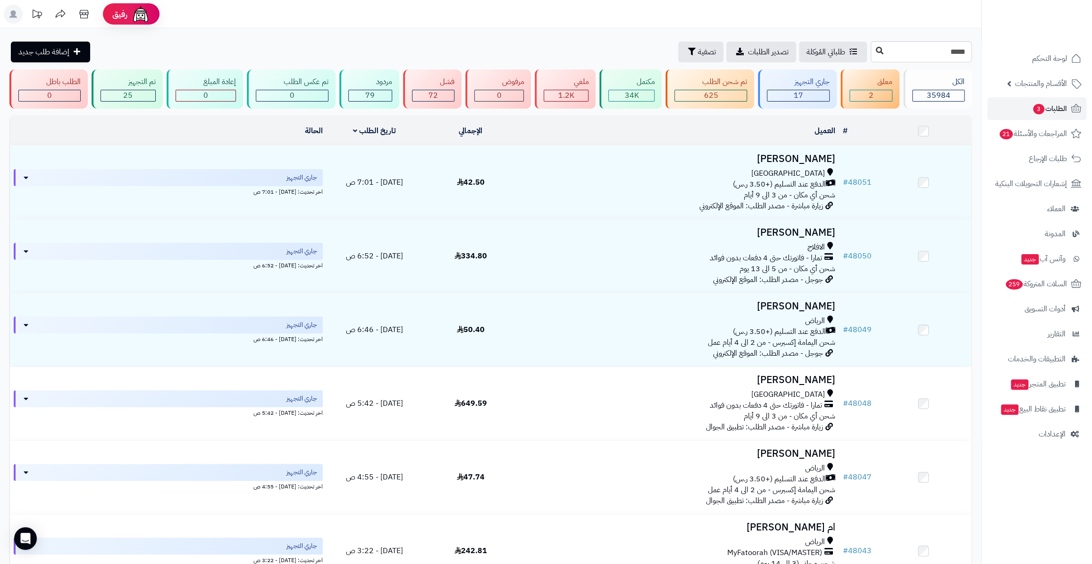
type input "*****"
click at [873, 58] on button at bounding box center [880, 51] width 14 height 18
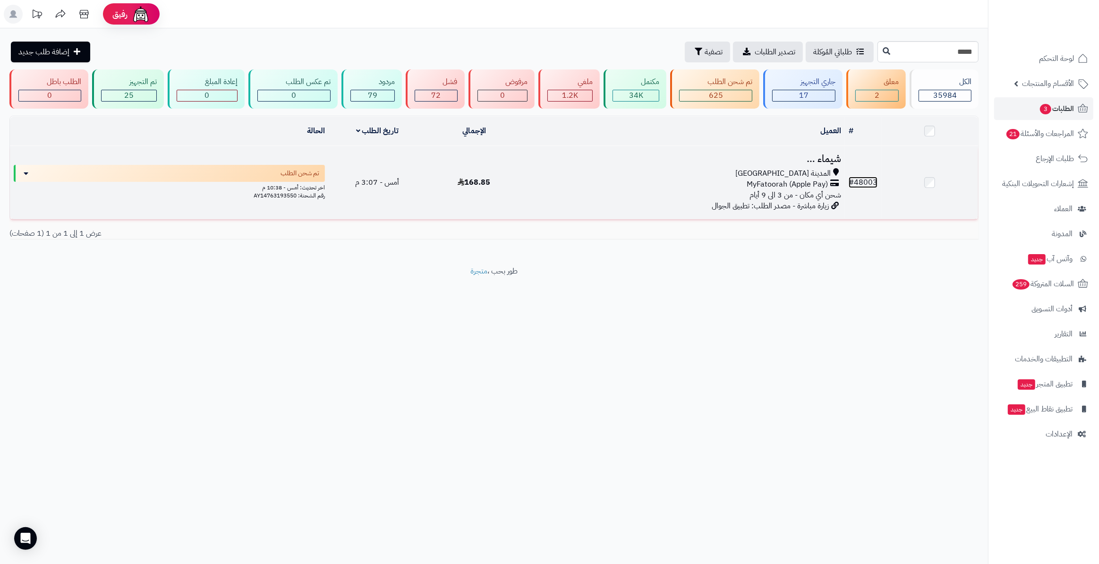
click at [858, 181] on link "# 48003" at bounding box center [862, 182] width 29 height 11
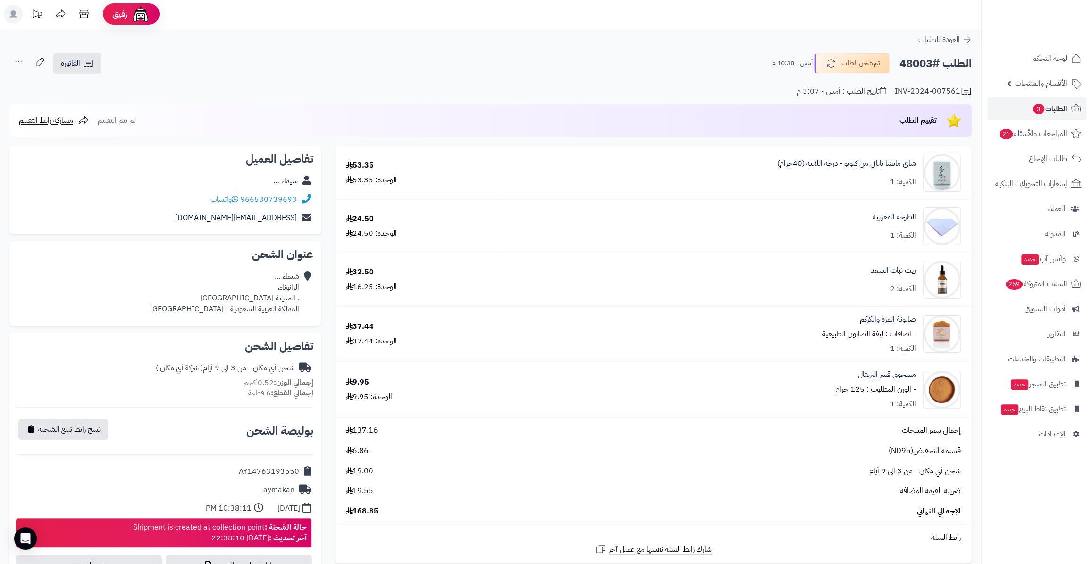
drag, startPoint x: 813, startPoint y: 331, endPoint x: 883, endPoint y: 338, distance: 70.2
click at [883, 338] on div "صابونة المرة والكركم - اضافات : ليفة الصابون الطبيعية الكمية: 1" at bounding box center [736, 334] width 463 height 40
click at [1041, 90] on span "الأقسام والمنتجات" at bounding box center [1041, 83] width 52 height 13
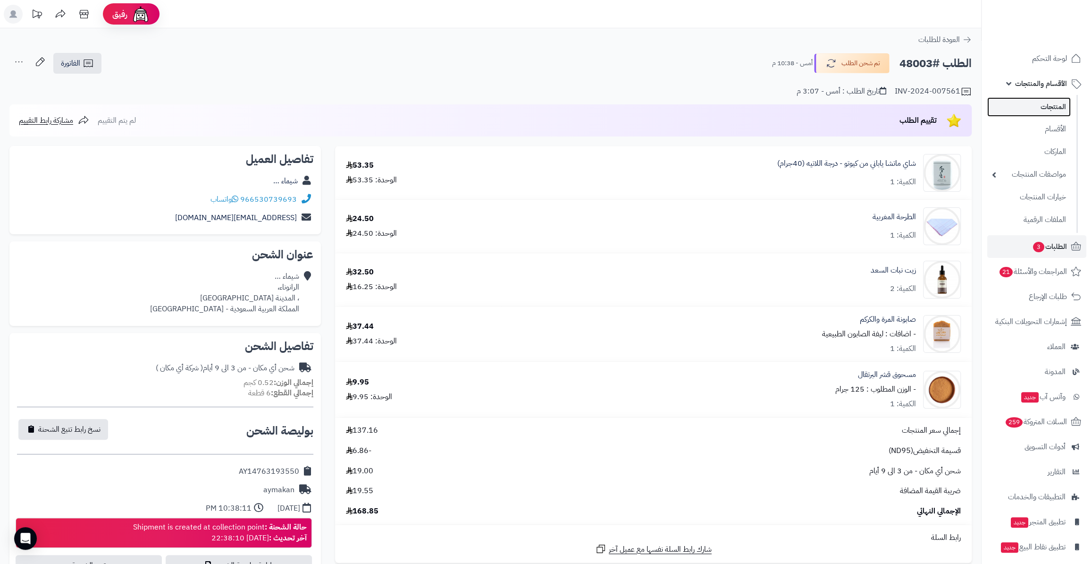
click at [1040, 110] on link "المنتجات" at bounding box center [1030, 106] width 84 height 19
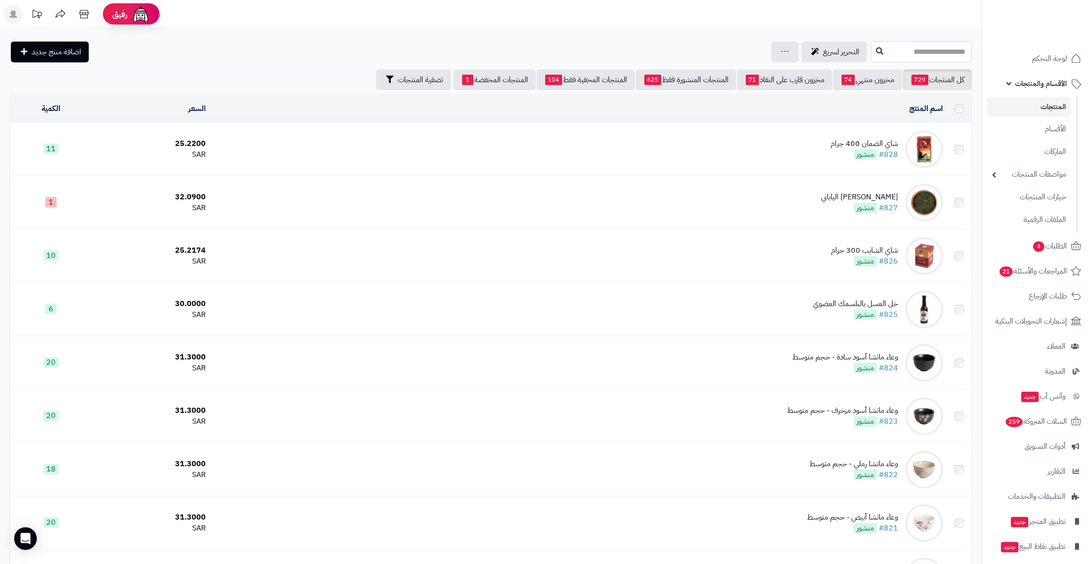
click at [873, 45] on input "text" at bounding box center [921, 51] width 101 height 21
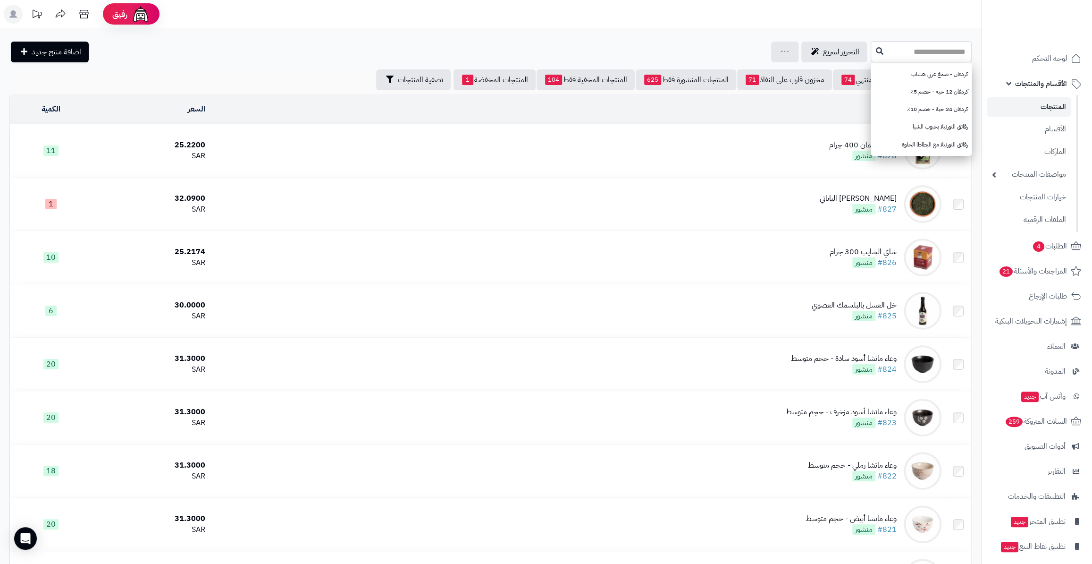
type input "*"
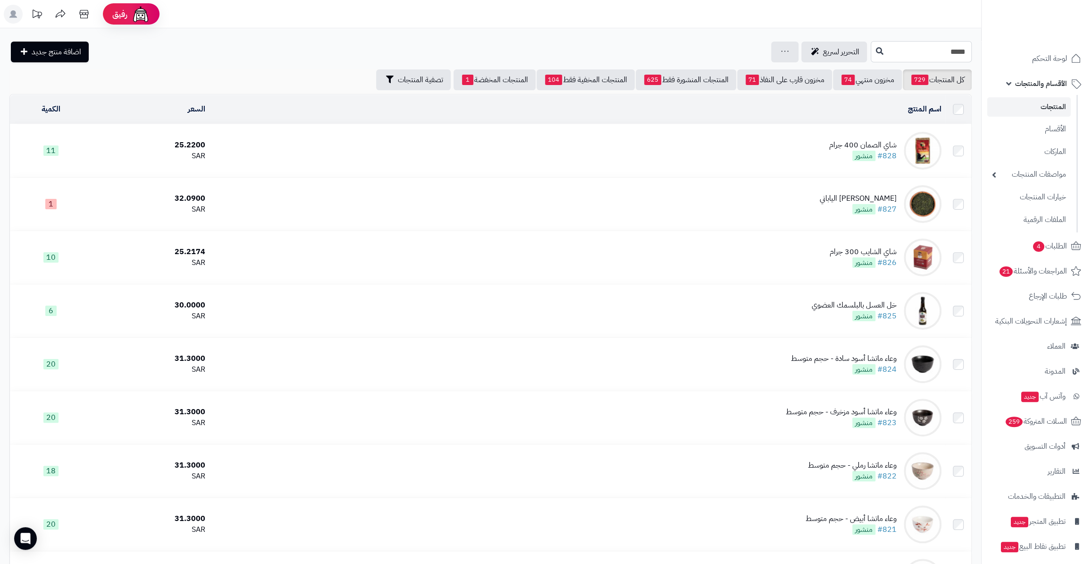
click at [956, 48] on input "*****" at bounding box center [921, 51] width 101 height 21
type input "*****"
click at [873, 56] on button at bounding box center [880, 51] width 14 height 18
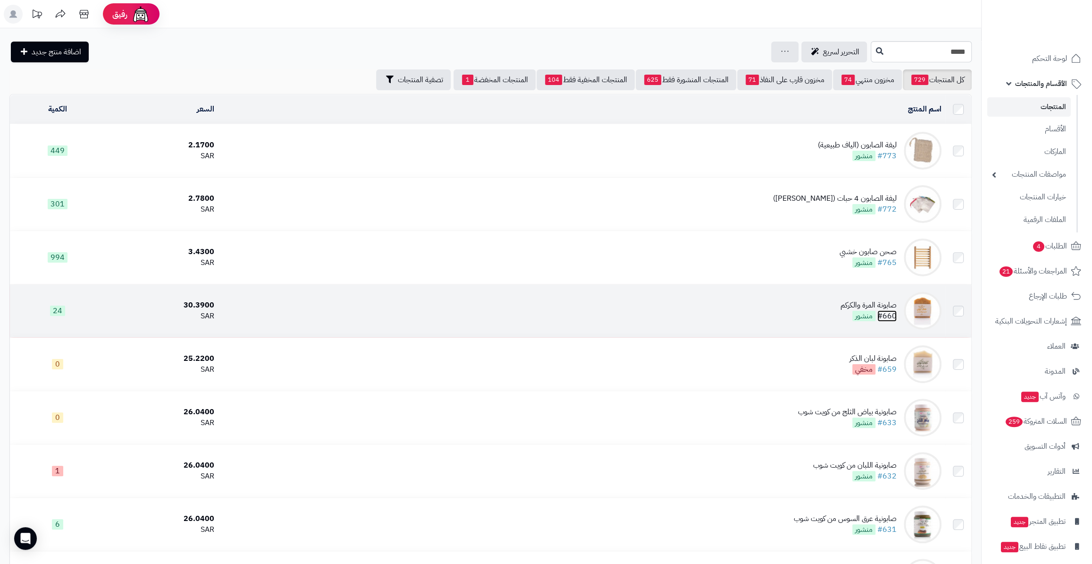
click at [889, 313] on link "#660" at bounding box center [887, 315] width 19 height 11
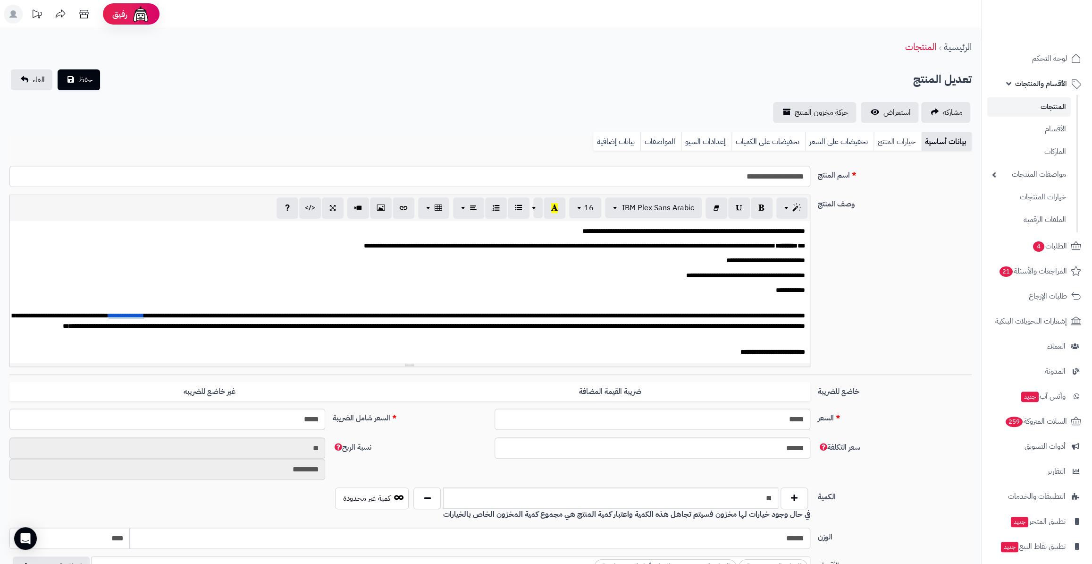
scroll to position [250, 0]
click at [906, 144] on link "خيارات المنتج" at bounding box center [898, 141] width 48 height 19
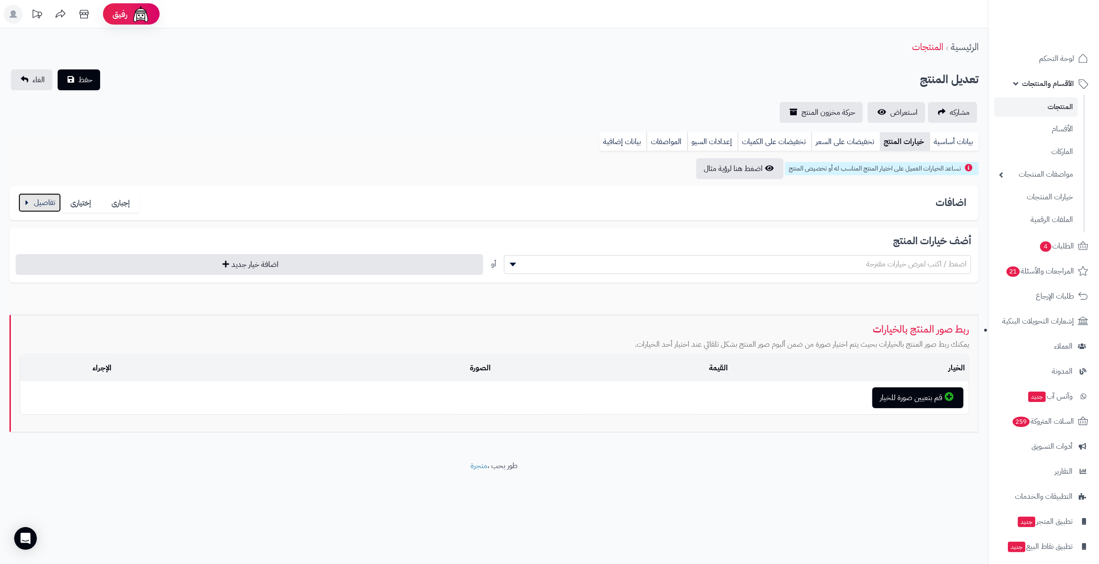
click at [21, 199] on button "button" at bounding box center [39, 202] width 42 height 19
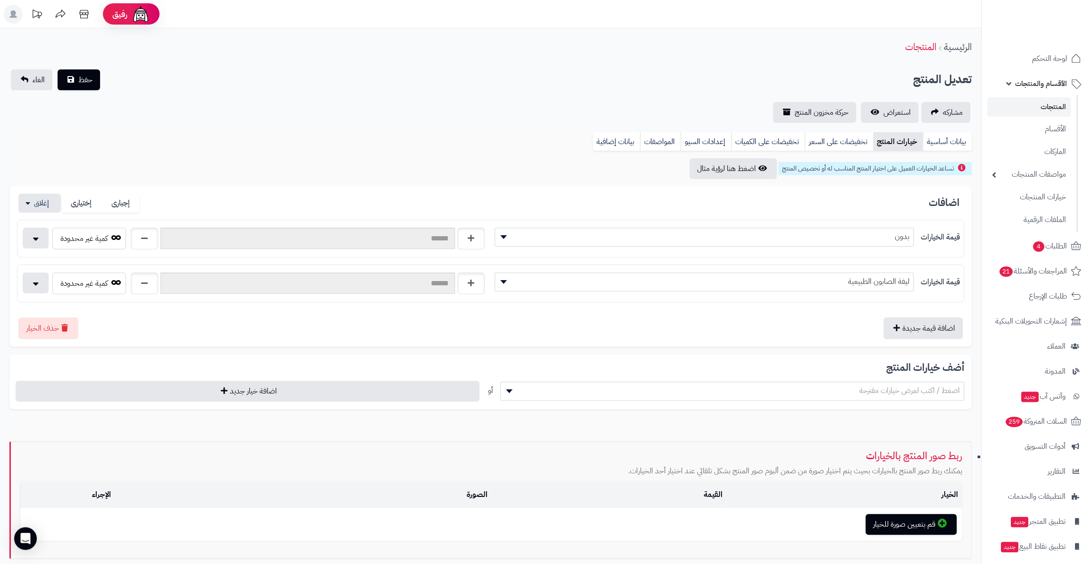
drag, startPoint x: 918, startPoint y: 205, endPoint x: 961, endPoint y: 205, distance: 43.4
click at [961, 205] on div "اضافات إجبارى إختيارى" at bounding box center [490, 203] width 947 height 19
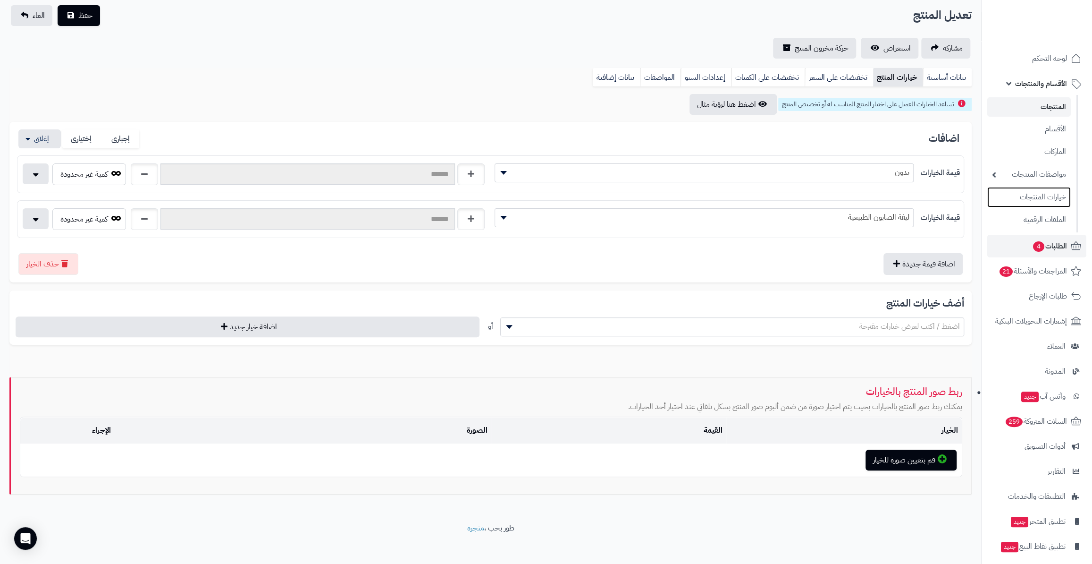
scroll to position [27, 0]
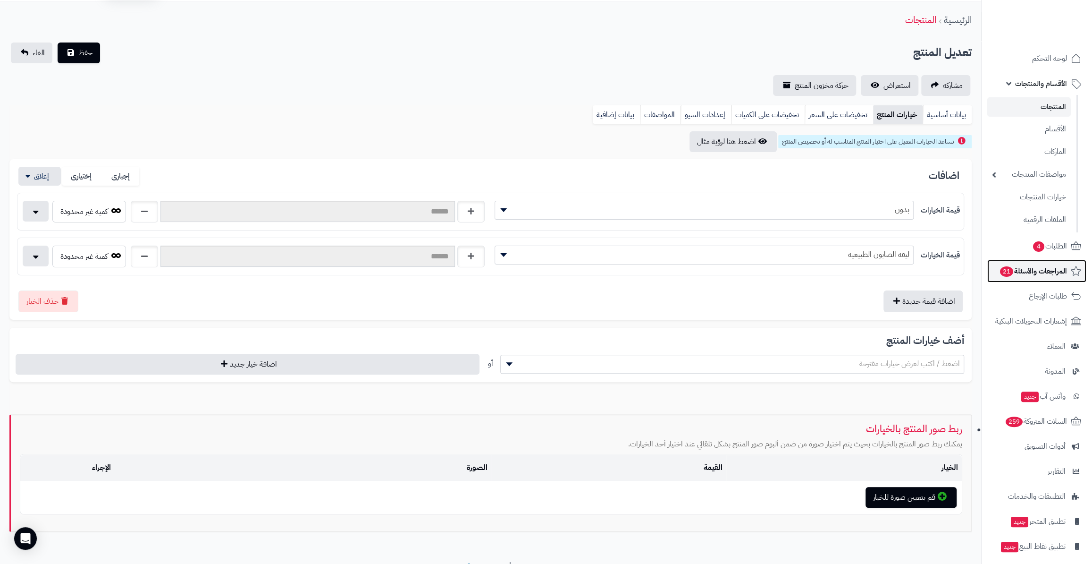
click at [1042, 262] on link "المراجعات والأسئلة 21" at bounding box center [1037, 271] width 99 height 23
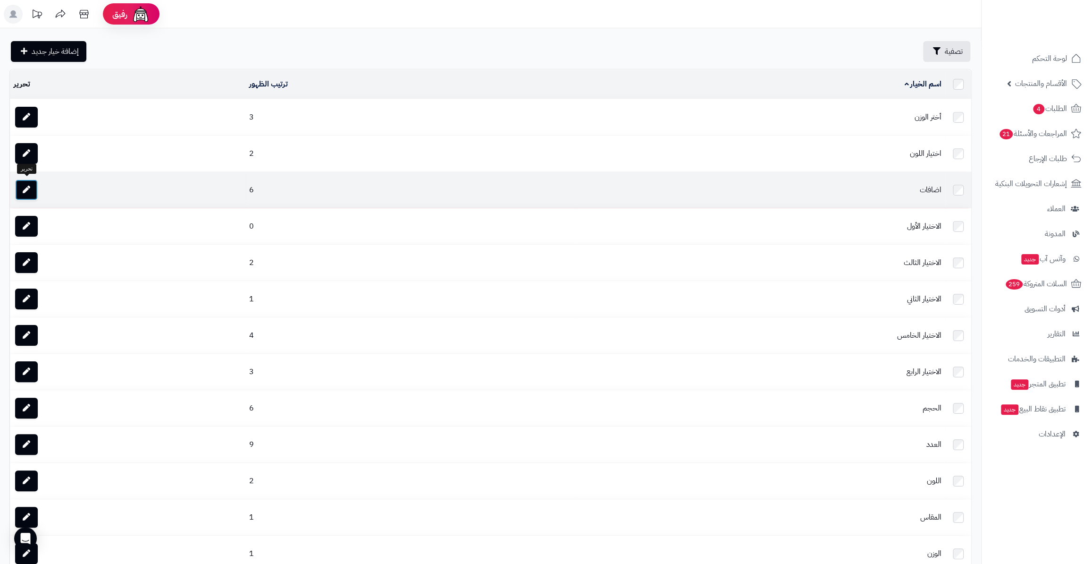
click at [26, 189] on icon at bounding box center [27, 190] width 8 height 8
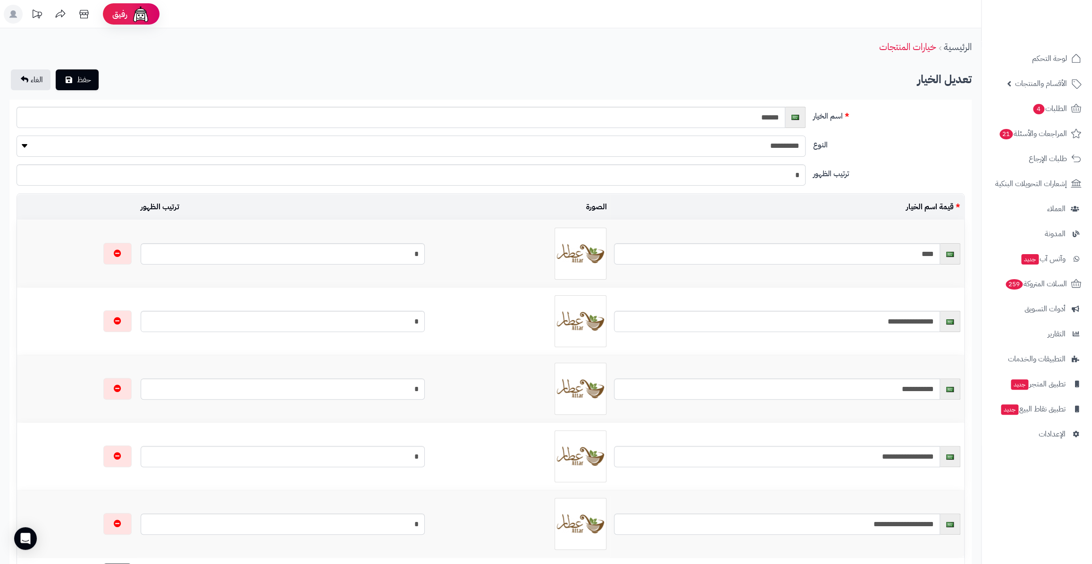
click at [640, 144] on select "**********" at bounding box center [411, 145] width 789 height 21
click at [17, 135] on select "**********" at bounding box center [411, 145] width 789 height 21
click at [746, 150] on select "**********" at bounding box center [411, 145] width 789 height 21
select select "*****"
click at [17, 135] on select "**********" at bounding box center [411, 145] width 789 height 21
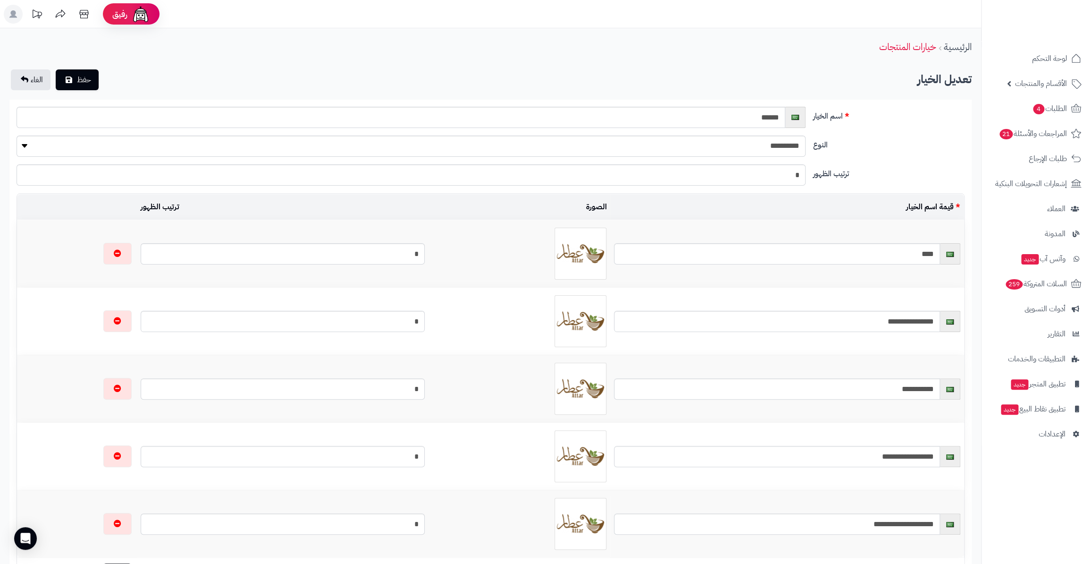
click at [888, 168] on label "ترتيب الظهور" at bounding box center [890, 171] width 160 height 15
click at [805, 168] on input "*" at bounding box center [411, 174] width 789 height 21
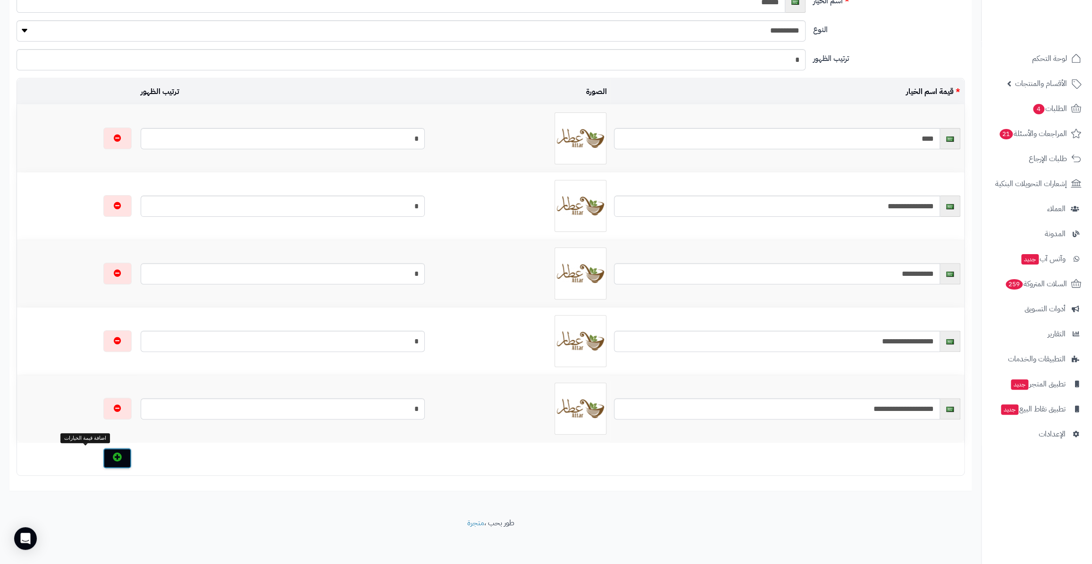
click at [103, 460] on button "button" at bounding box center [117, 458] width 29 height 21
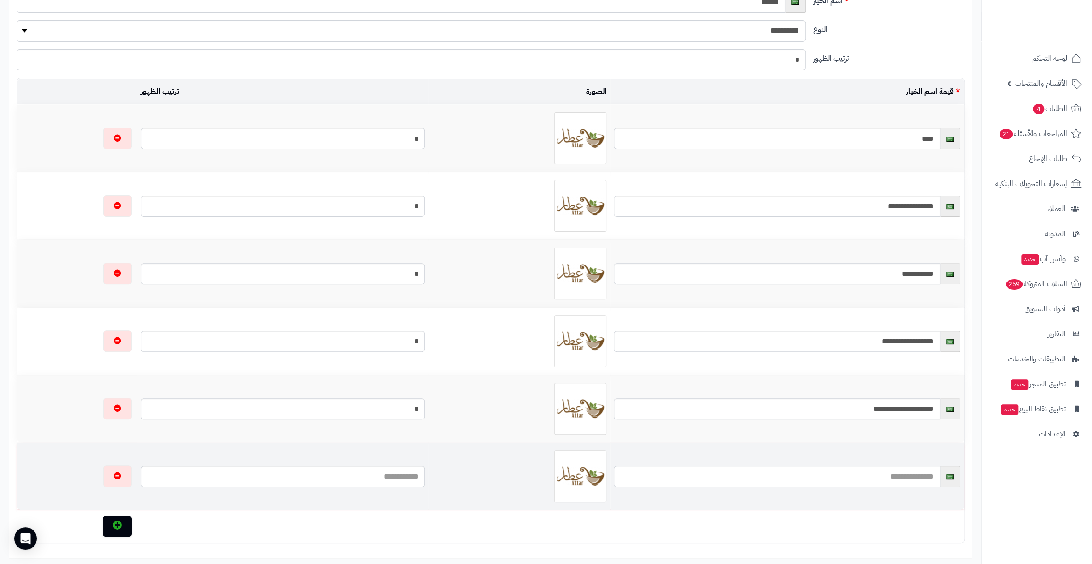
click at [843, 474] on input "text" at bounding box center [777, 475] width 326 height 21
click at [884, 474] on input "**********" at bounding box center [777, 475] width 326 height 21
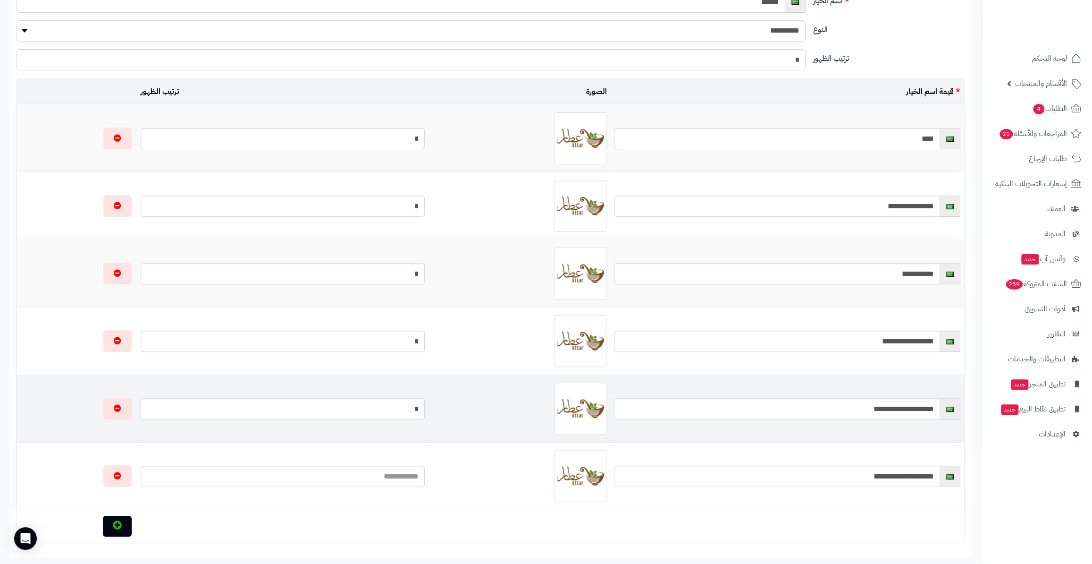
type input "**********"
drag, startPoint x: 803, startPoint y: 412, endPoint x: 972, endPoint y: 414, distance: 169.0
click at [972, 414] on div "**********" at bounding box center [490, 271] width 963 height 574
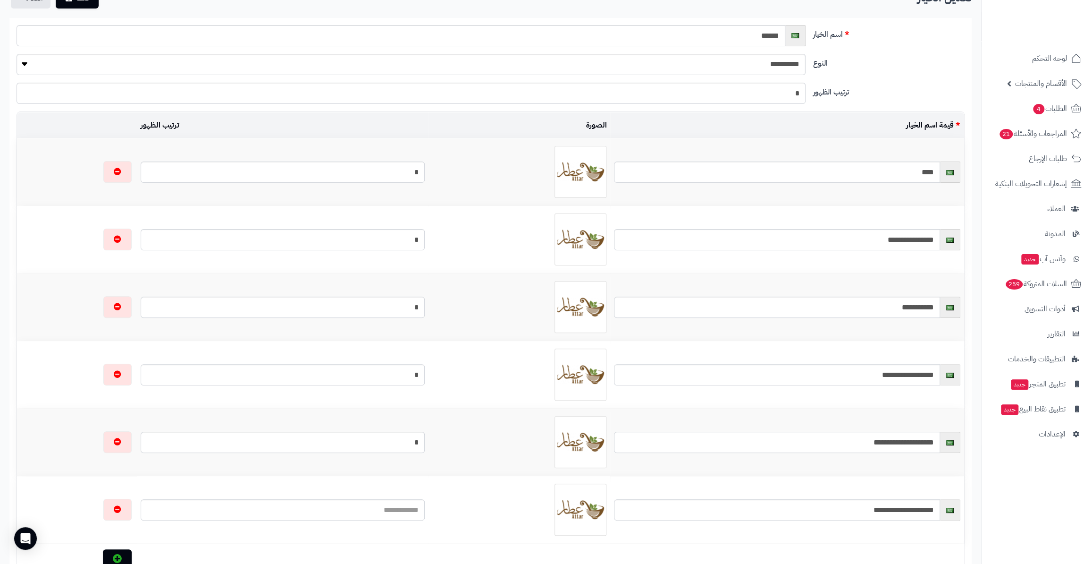
scroll to position [0, 0]
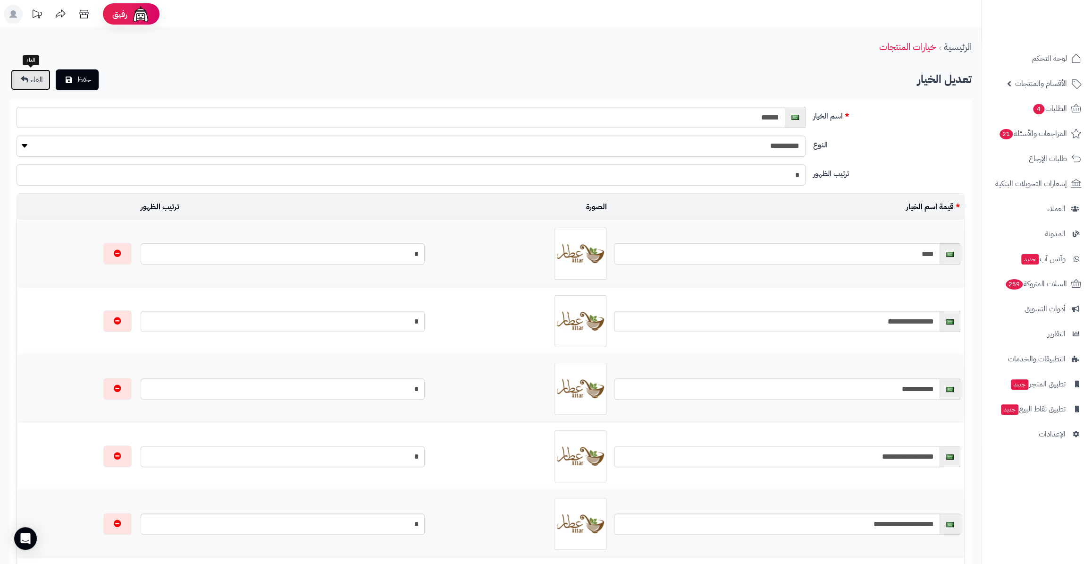
click at [26, 80] on icon at bounding box center [25, 80] width 8 height 8
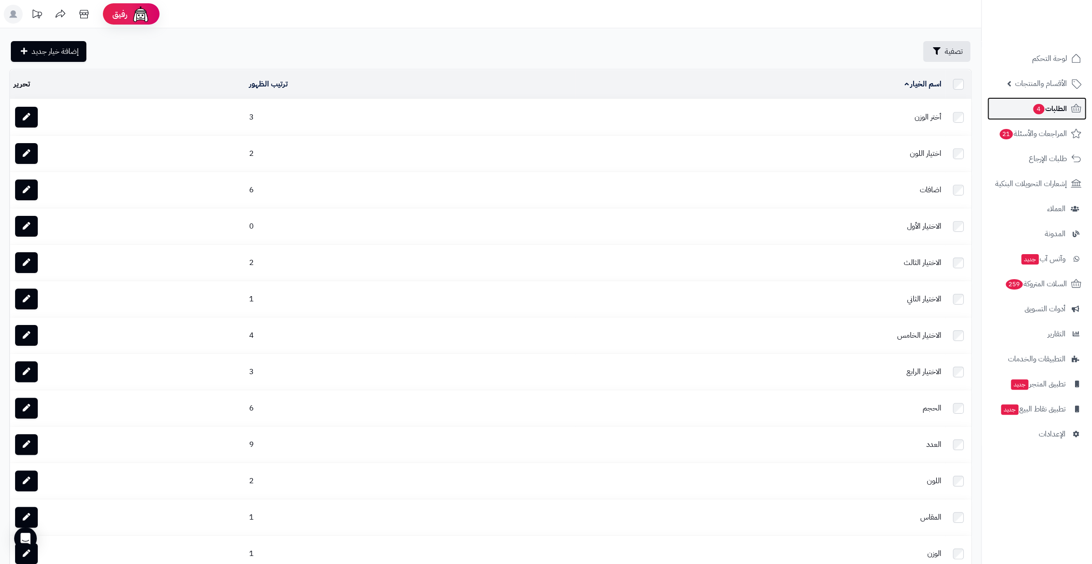
click at [1023, 105] on link "الطلبات 4" at bounding box center [1037, 108] width 99 height 23
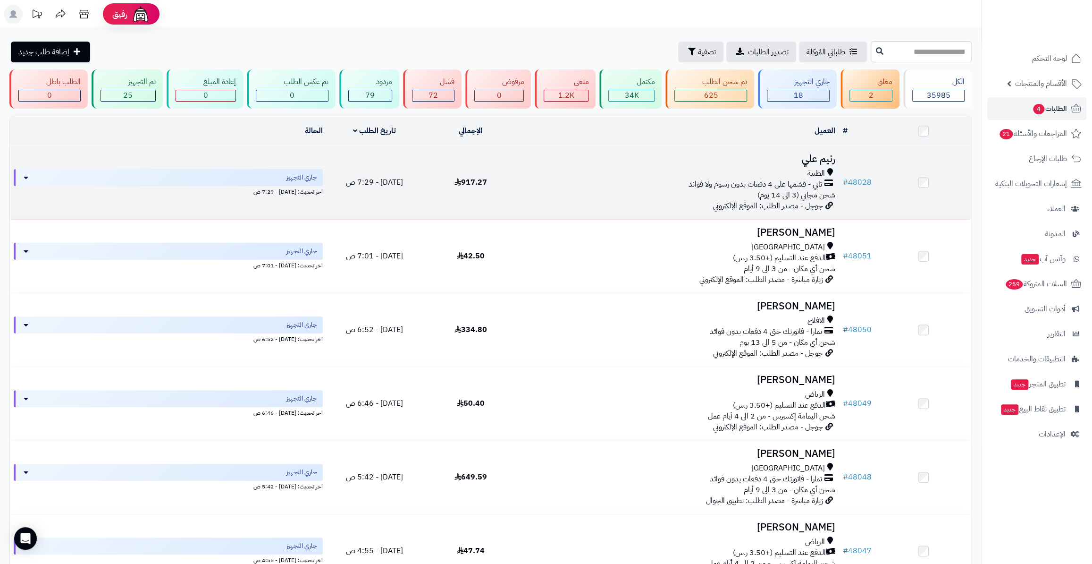
click at [854, 170] on td "# 48028" at bounding box center [857, 182] width 36 height 73
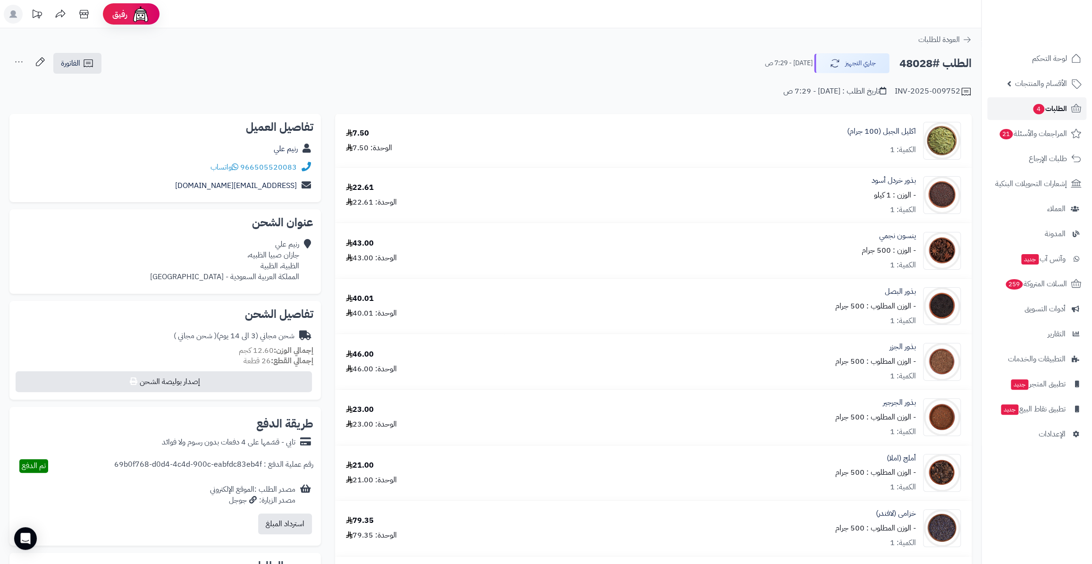
click at [1025, 113] on link "الطلبات 4" at bounding box center [1037, 108] width 99 height 23
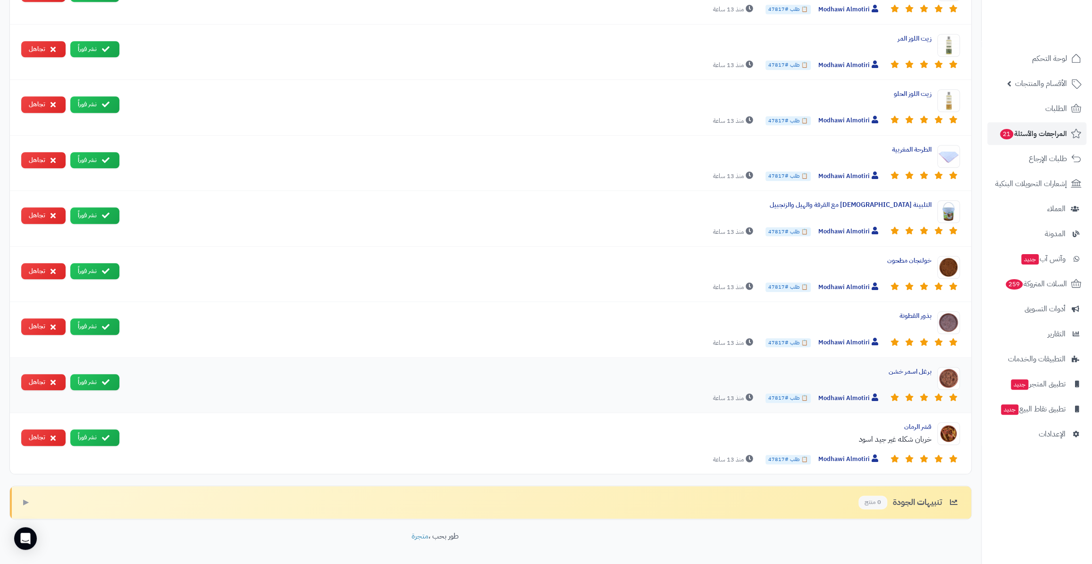
scroll to position [624, 0]
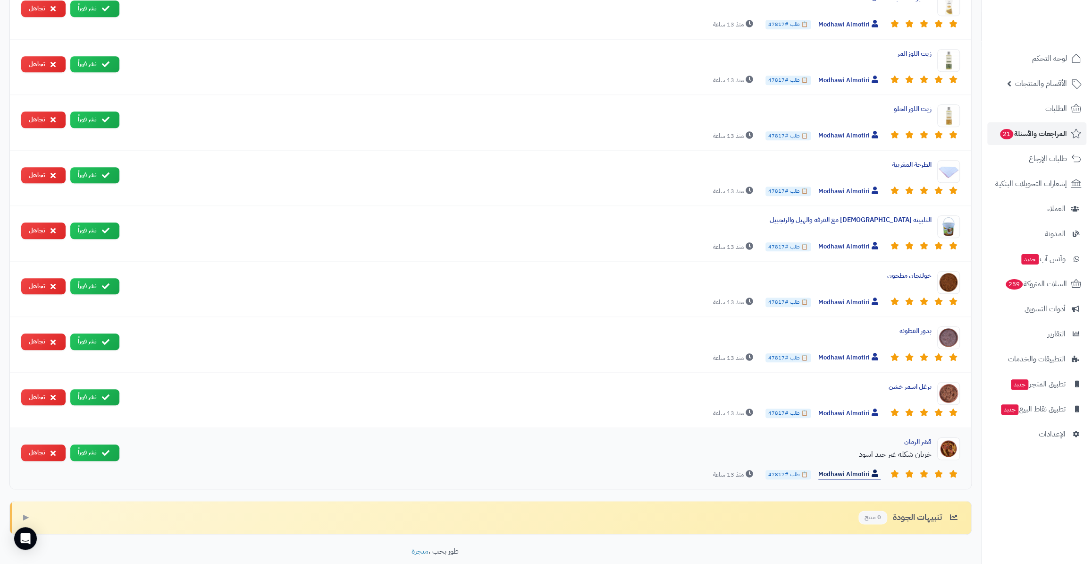
click at [842, 469] on span "Modhawi Almotiri" at bounding box center [850, 474] width 62 height 10
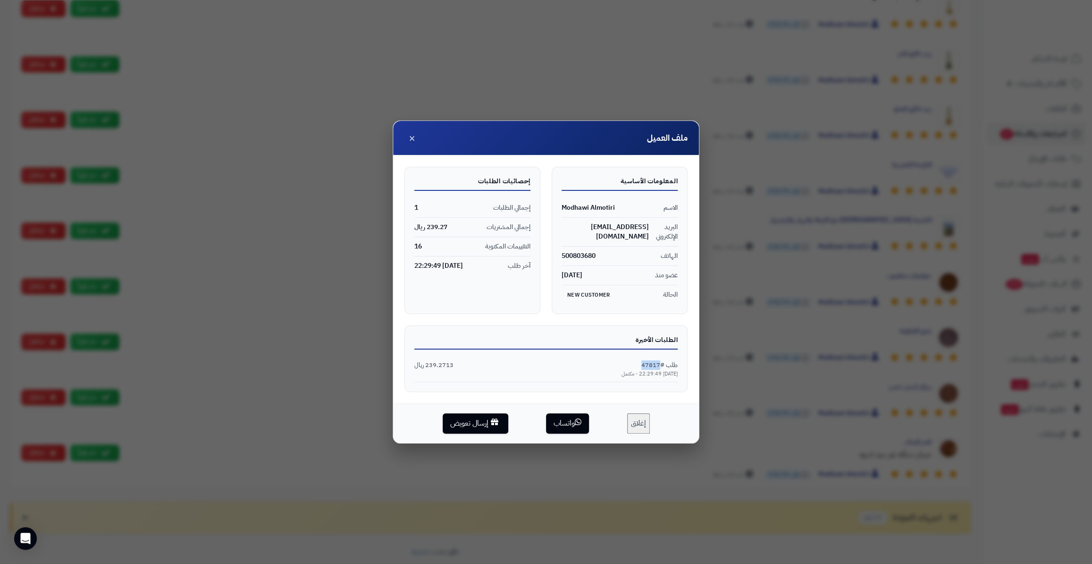
drag, startPoint x: 636, startPoint y: 364, endPoint x: 661, endPoint y: 362, distance: 24.6
click at [661, 362] on div "طلب #47817 239.2713 ريال" at bounding box center [545, 365] width 263 height 9
click at [407, 139] on button "×" at bounding box center [412, 137] width 15 height 15
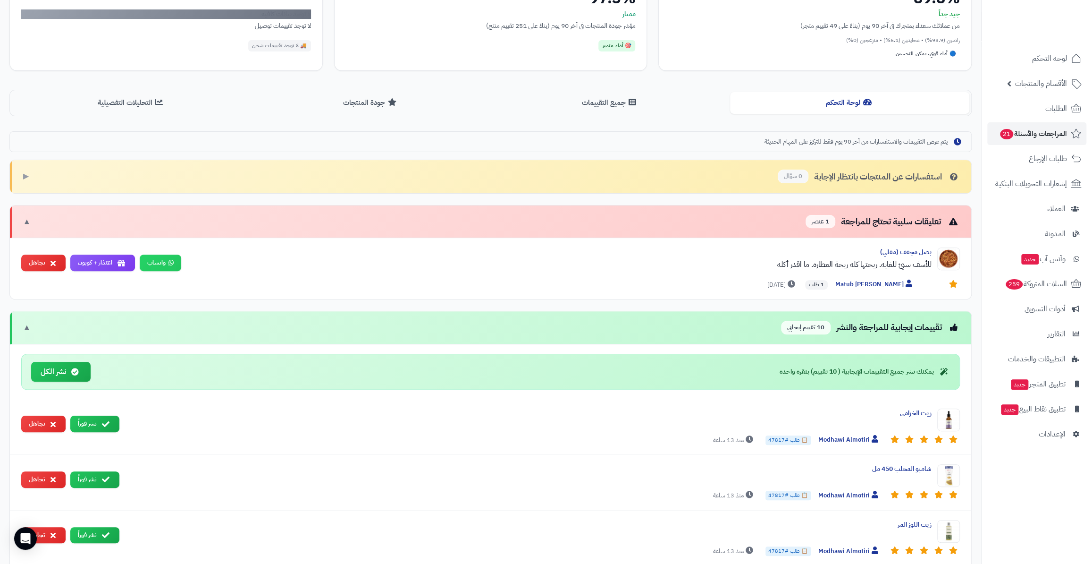
scroll to position [152, 0]
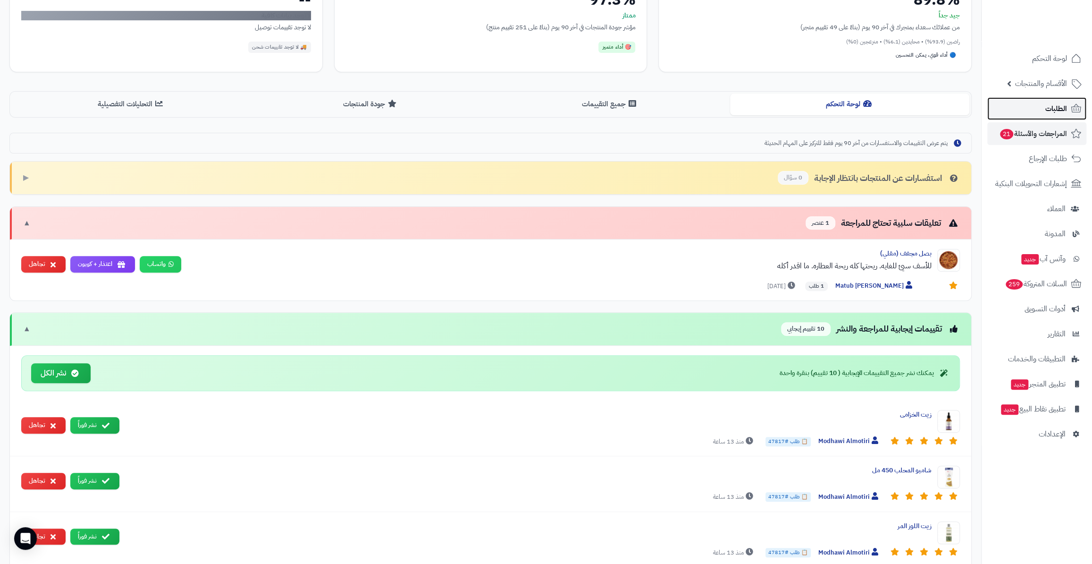
click at [1046, 111] on span "الطلبات" at bounding box center [1057, 108] width 22 height 13
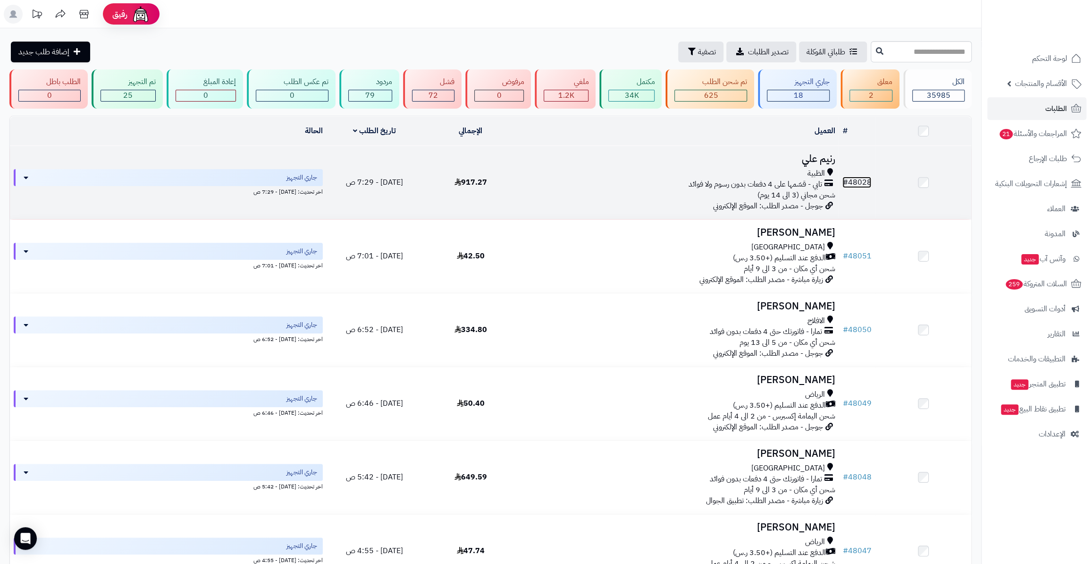
click at [862, 179] on link "# 48028" at bounding box center [857, 182] width 29 height 11
